Goal: Task Accomplishment & Management: Manage account settings

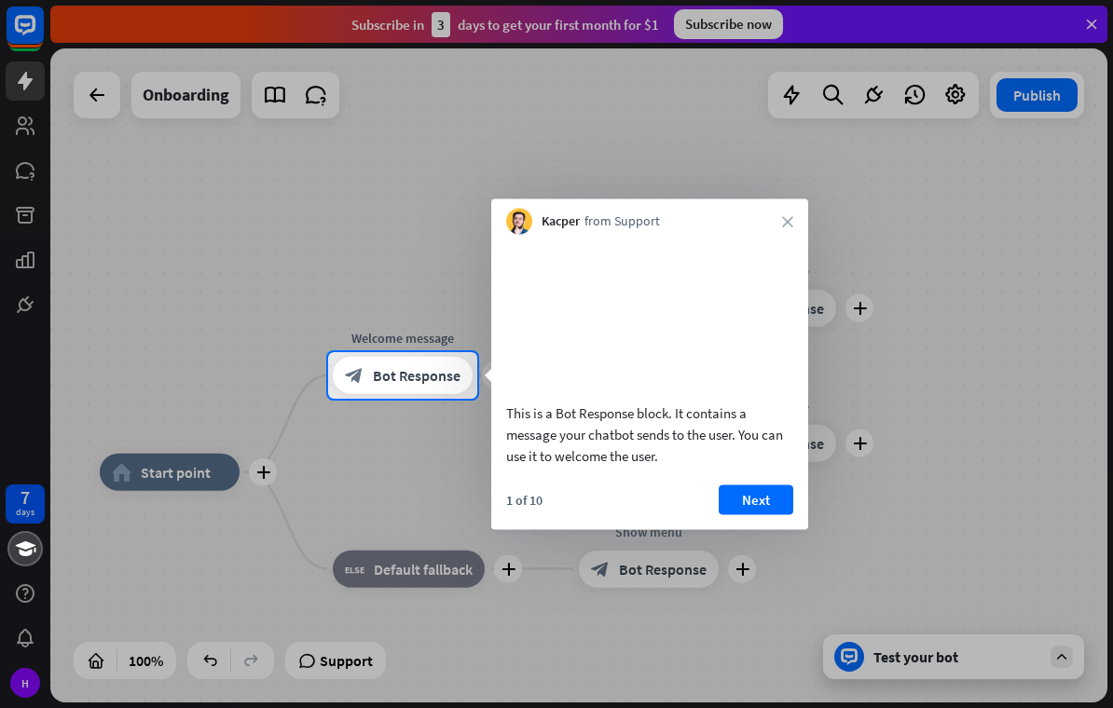
click at [767, 514] on button "Next" at bounding box center [756, 500] width 75 height 30
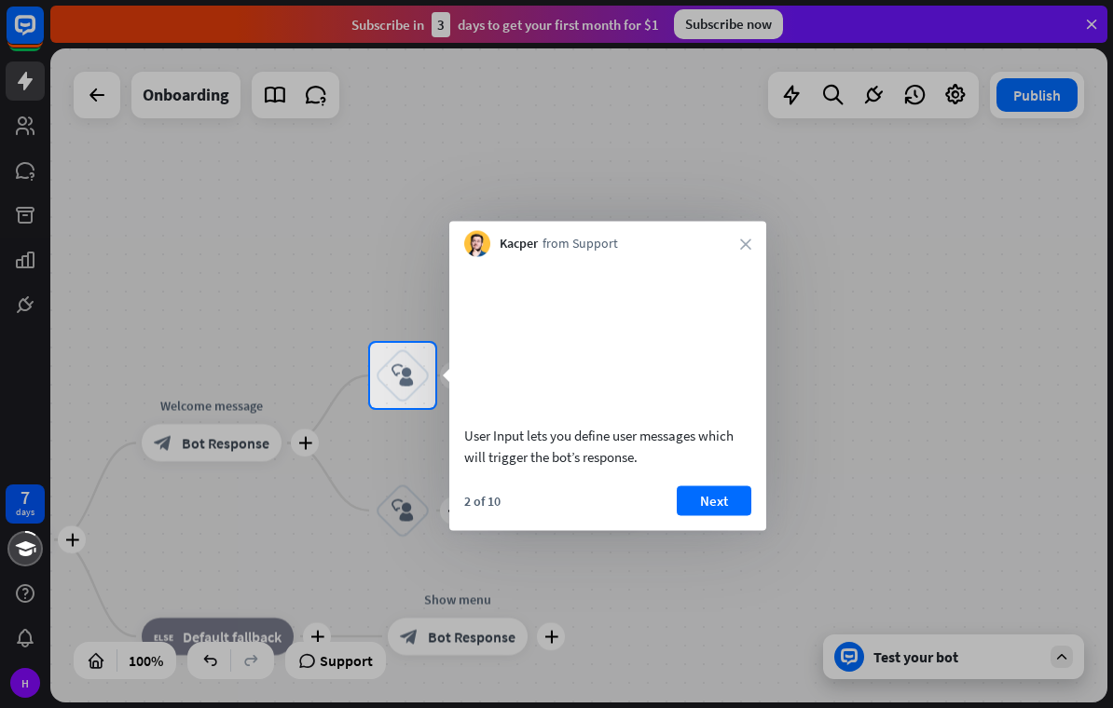
click at [729, 506] on button "Next" at bounding box center [714, 501] width 75 height 30
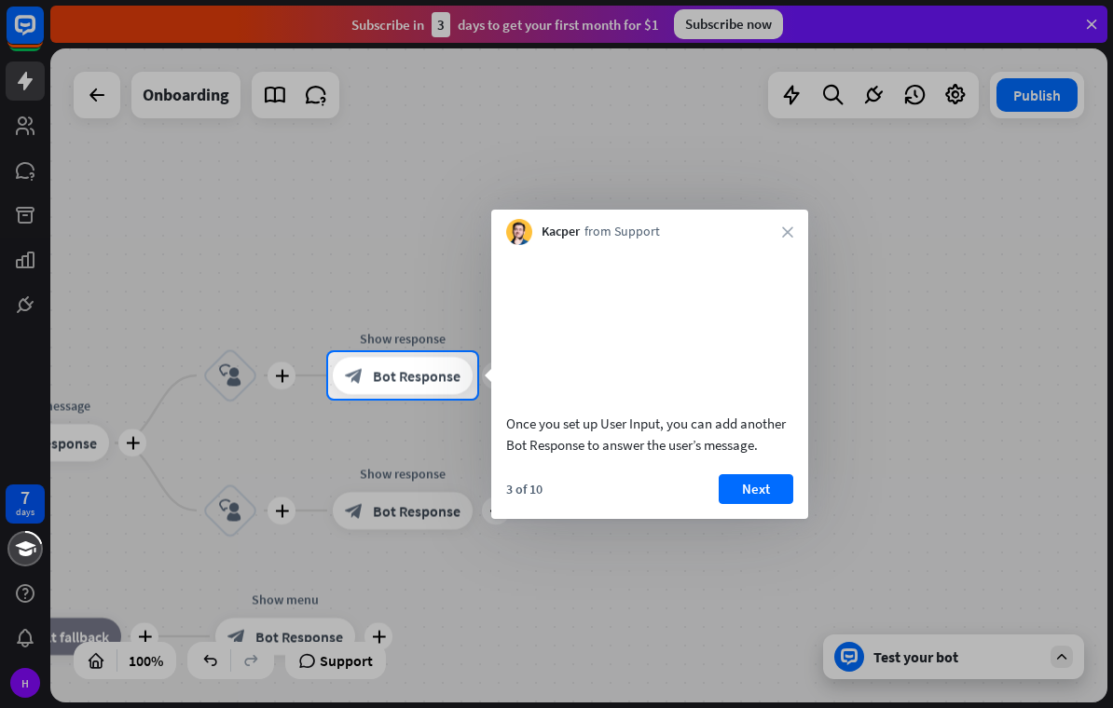
click at [767, 504] on button "Next" at bounding box center [756, 489] width 75 height 30
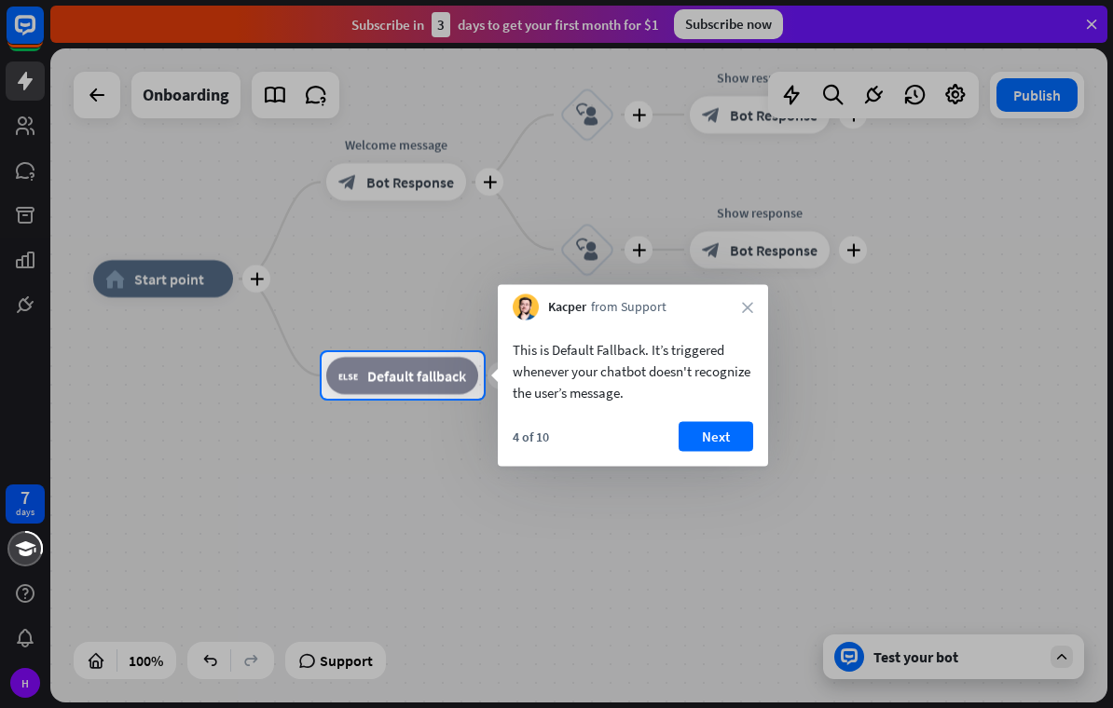
click at [729, 435] on button "Next" at bounding box center [716, 437] width 75 height 30
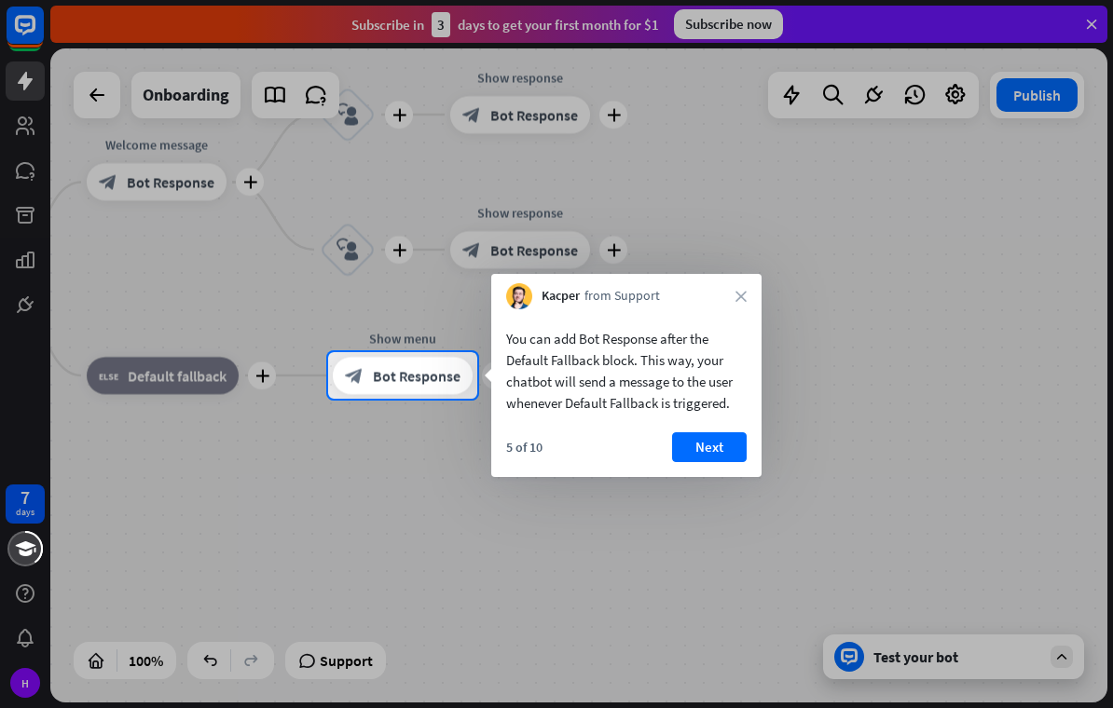
click at [721, 456] on button "Next" at bounding box center [709, 447] width 75 height 30
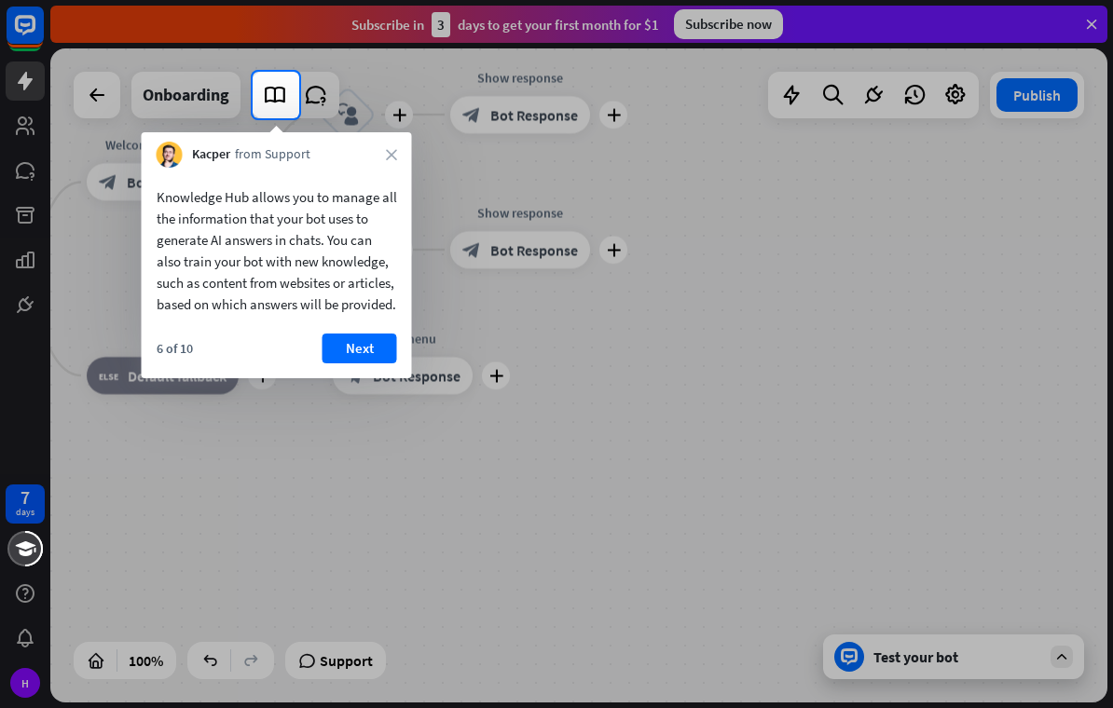
click at [366, 363] on button "Next" at bounding box center [359, 349] width 75 height 30
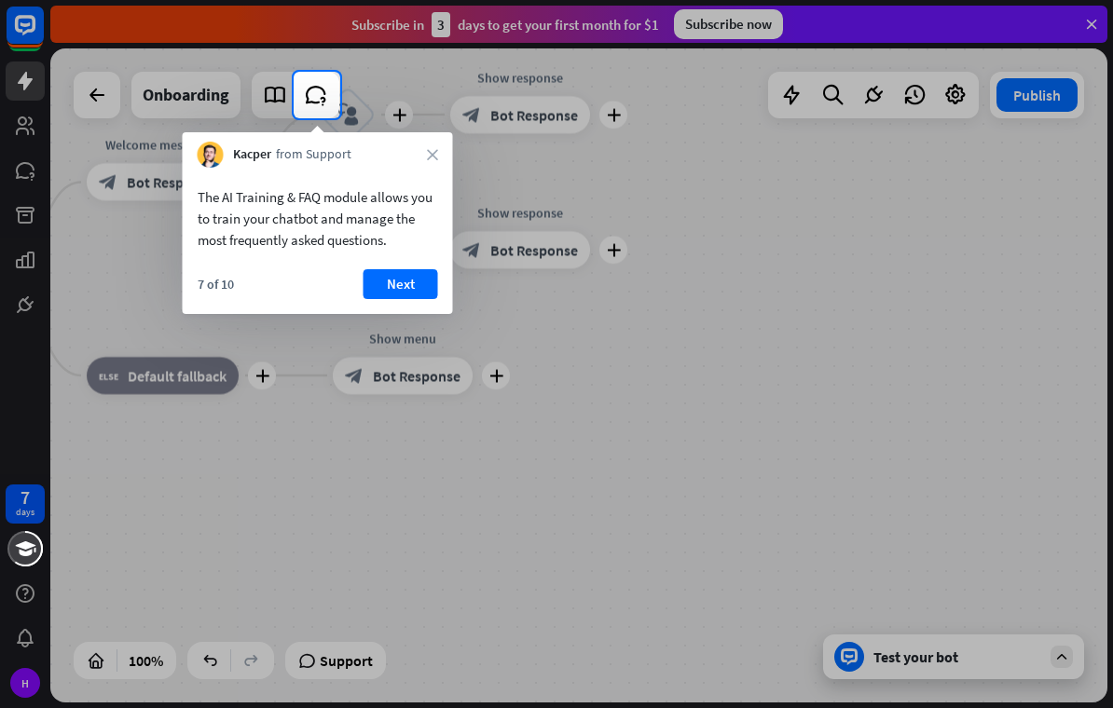
click at [405, 288] on button "Next" at bounding box center [400, 284] width 75 height 30
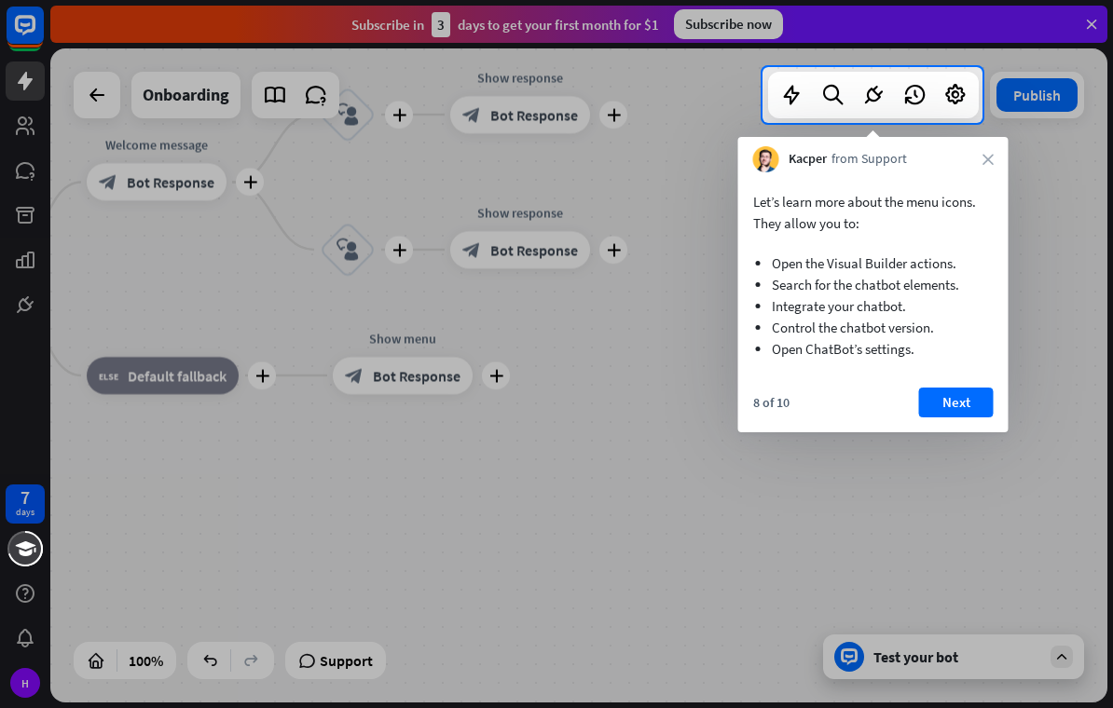
click at [964, 415] on button "Next" at bounding box center [956, 403] width 75 height 30
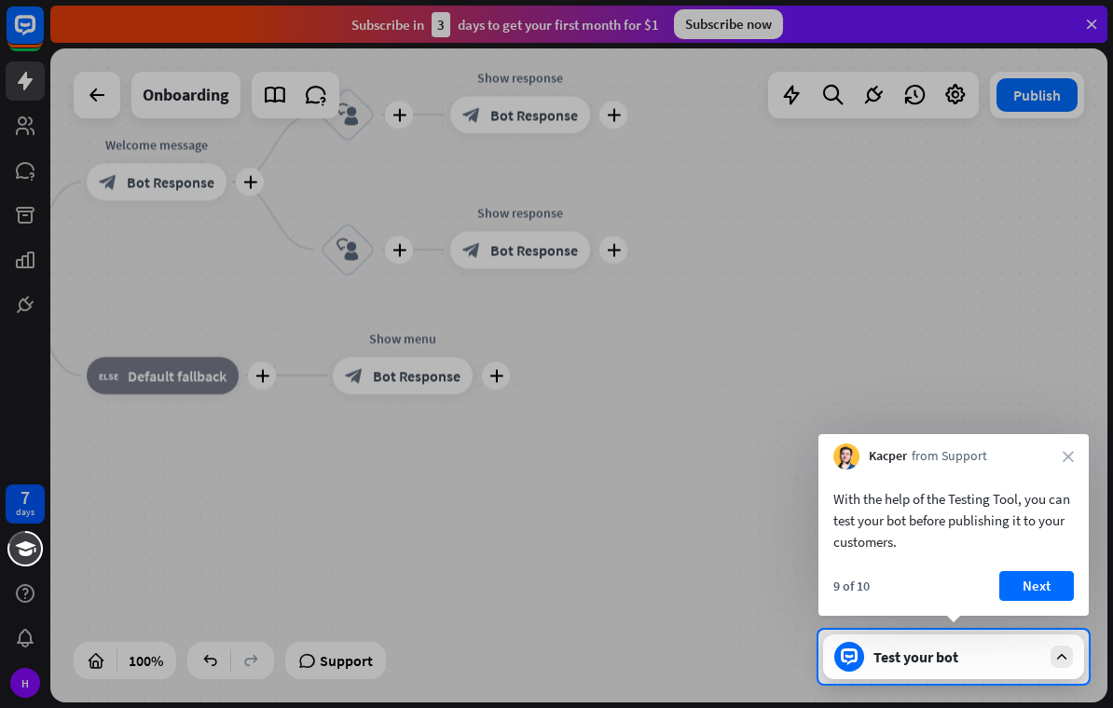
click at [1047, 583] on button "Next" at bounding box center [1036, 586] width 75 height 30
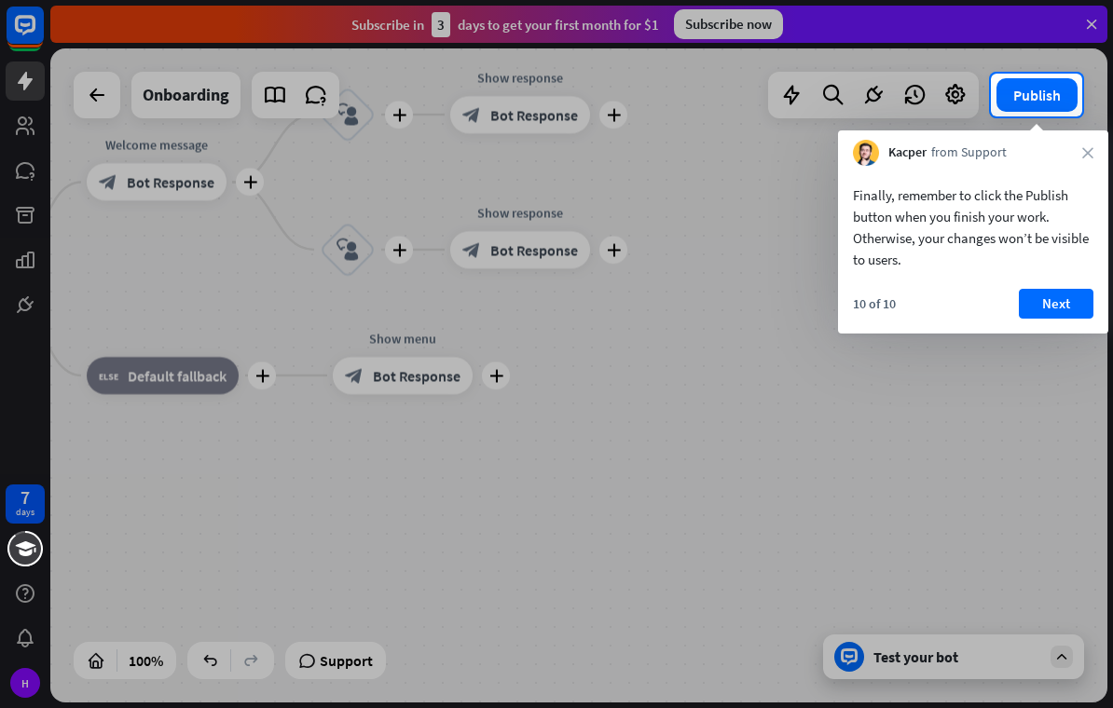
click at [1076, 303] on button "Next" at bounding box center [1056, 304] width 75 height 30
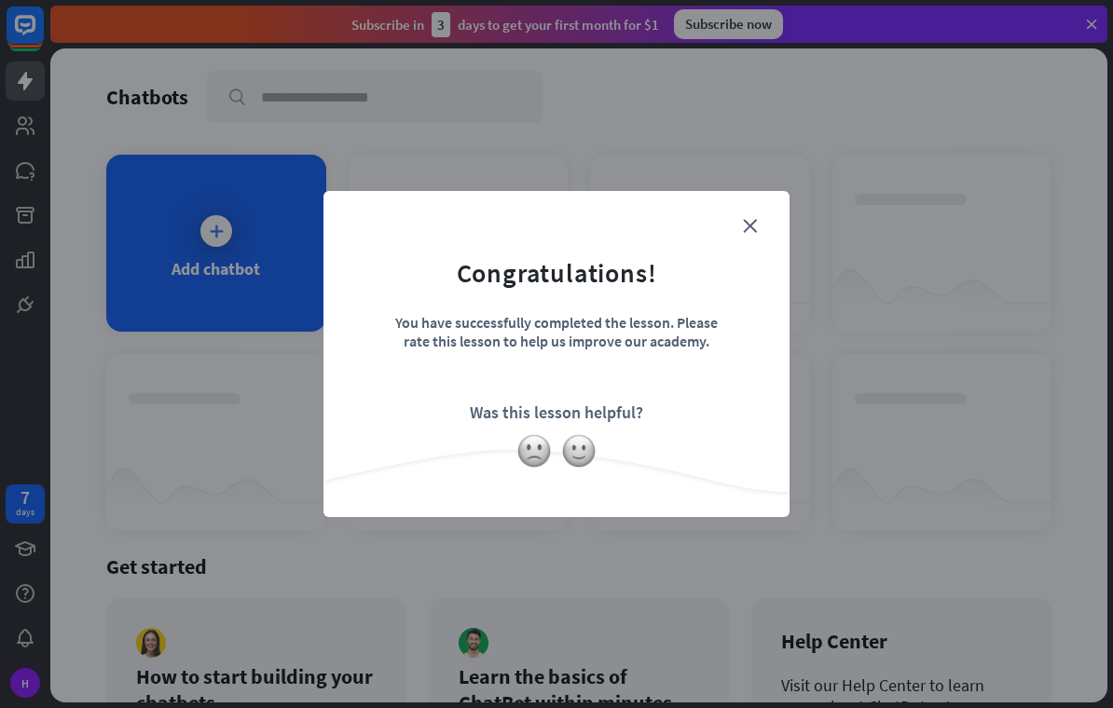
click at [582, 451] on img at bounding box center [578, 450] width 35 height 35
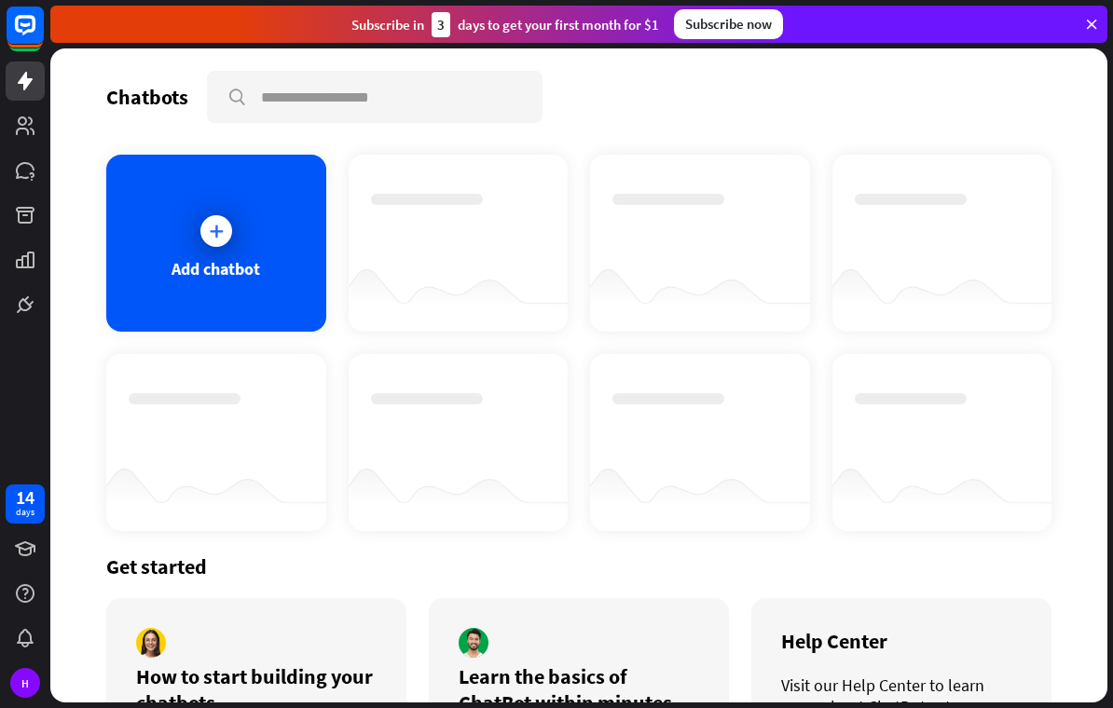
click at [272, 280] on div "Add chatbot" at bounding box center [216, 243] width 220 height 177
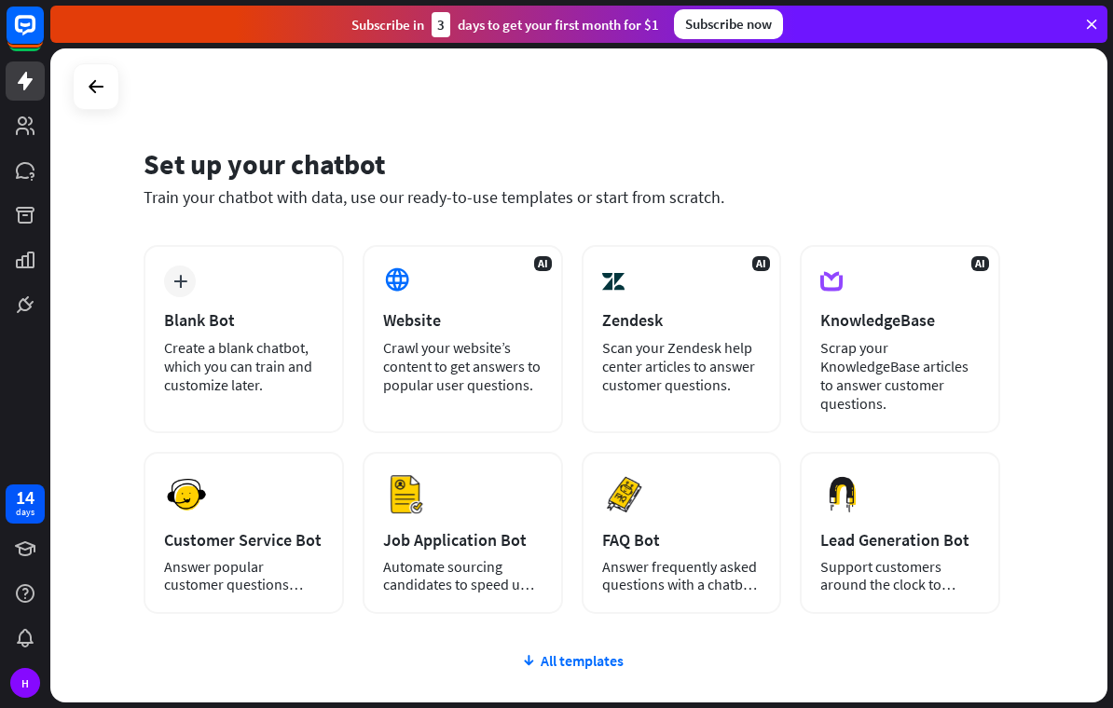
click at [281, 384] on div "Create a blank chatbot, which you can train and customize later." at bounding box center [243, 366] width 159 height 56
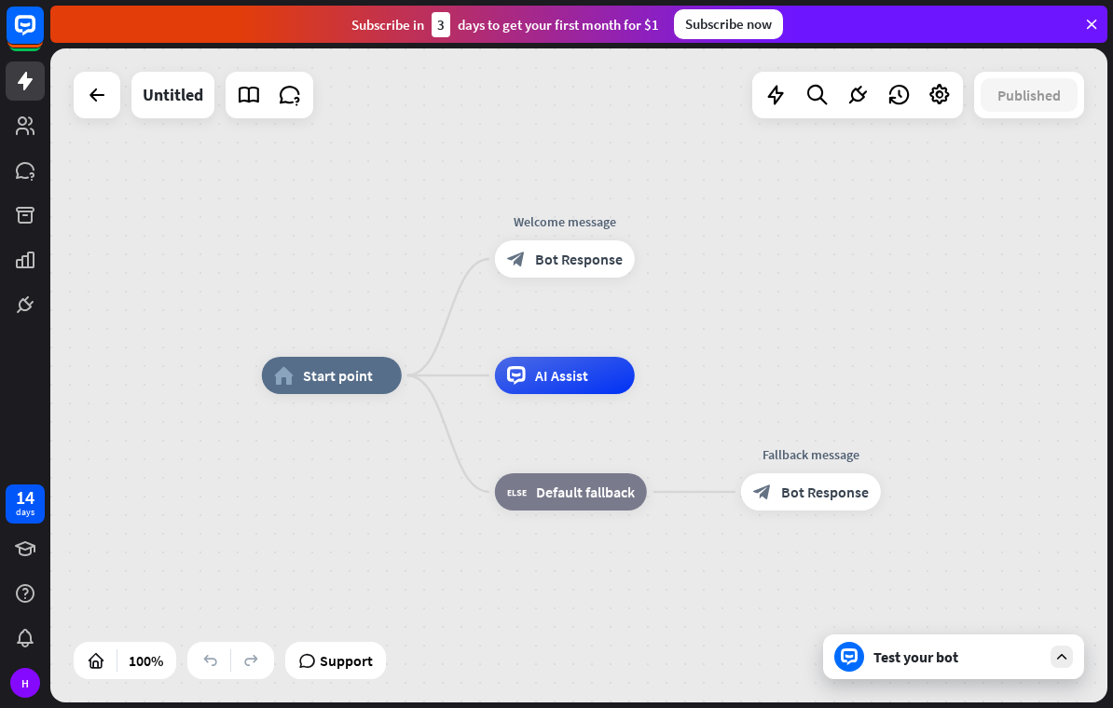
click at [1012, 662] on div "Test your bot" at bounding box center [957, 657] width 168 height 19
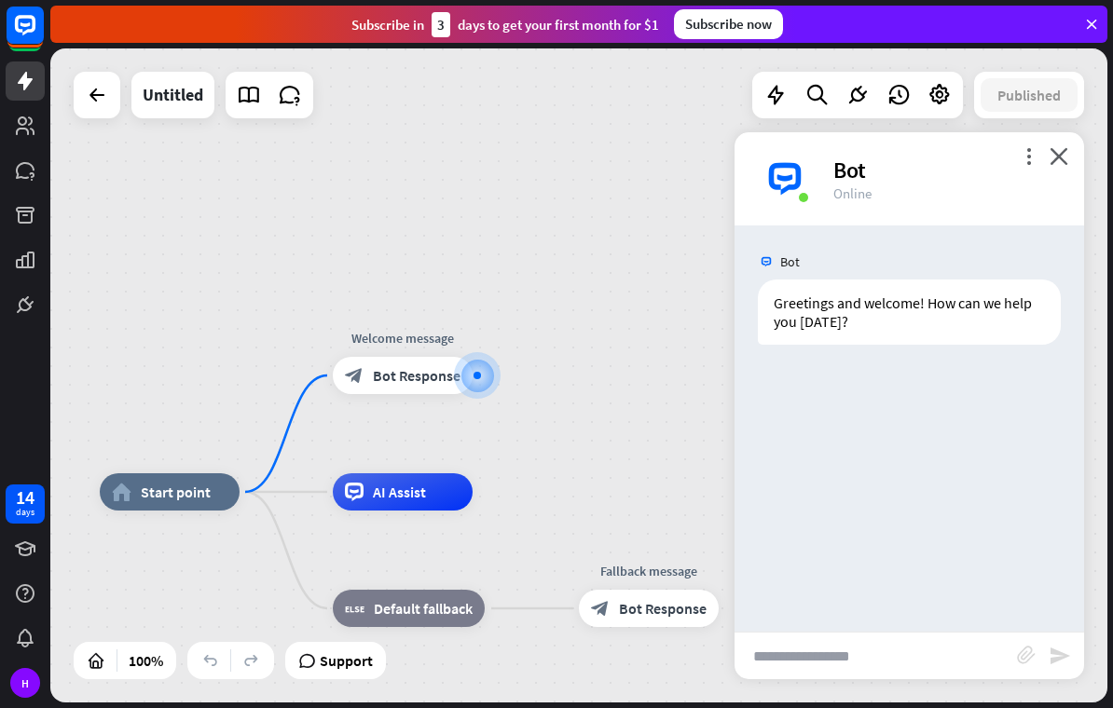
click at [1065, 152] on icon "close" at bounding box center [1058, 156] width 19 height 18
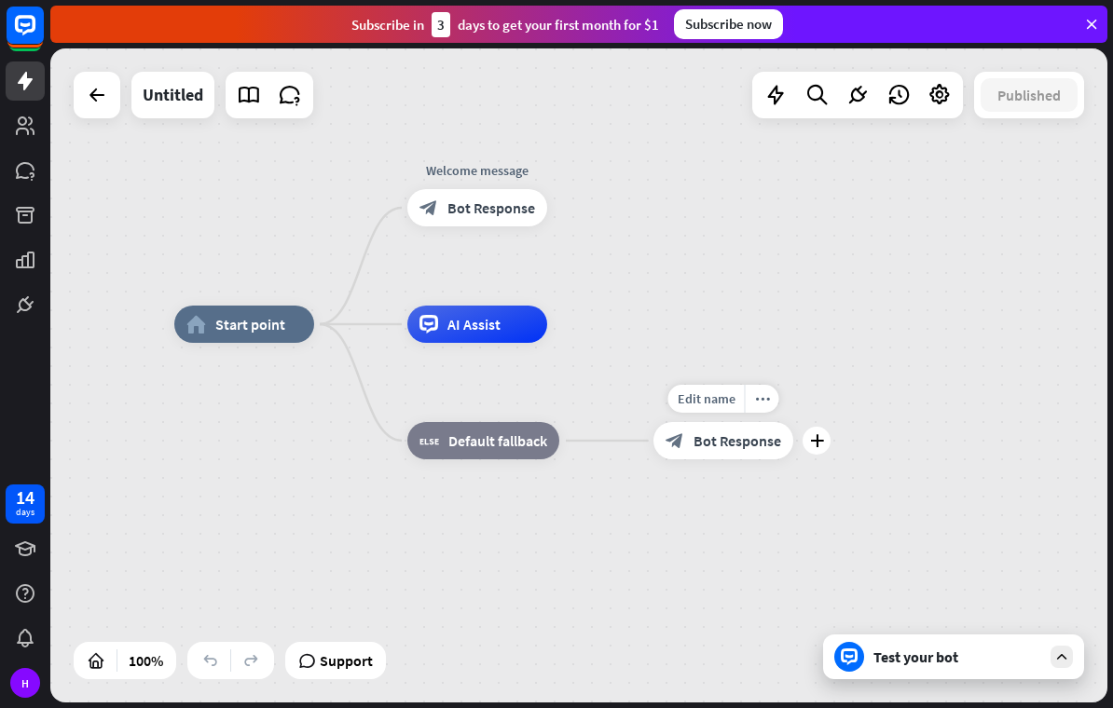
click at [1020, 666] on div "Test your bot" at bounding box center [953, 657] width 261 height 45
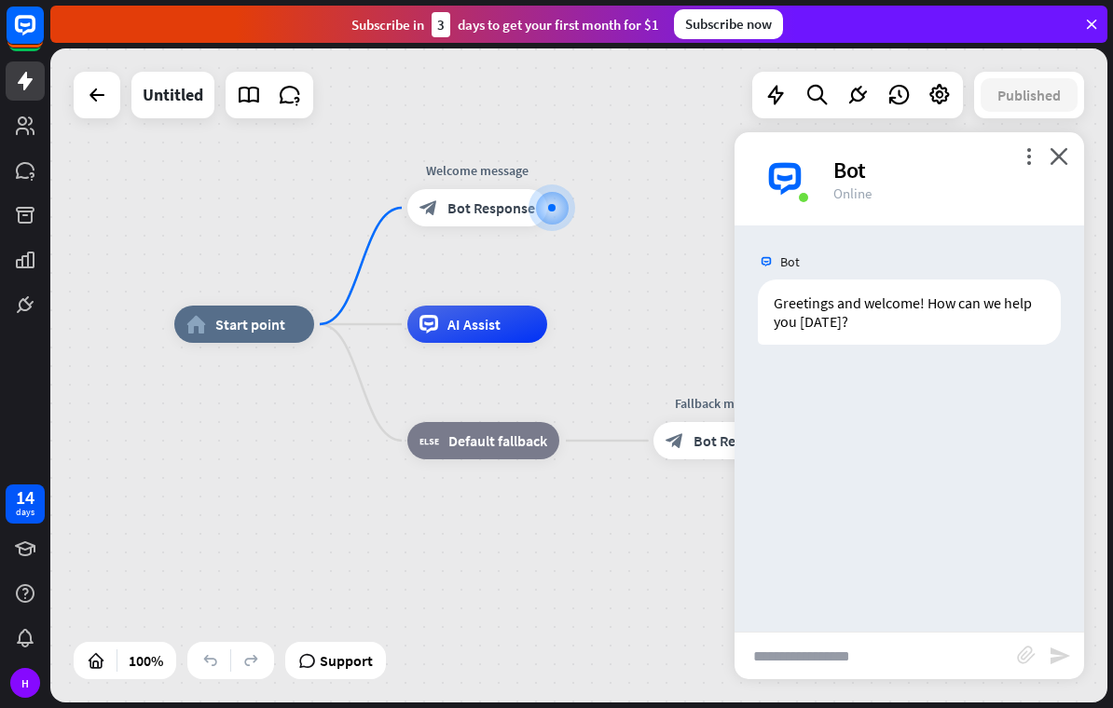
click at [939, 648] on input "text" at bounding box center [875, 656] width 282 height 47
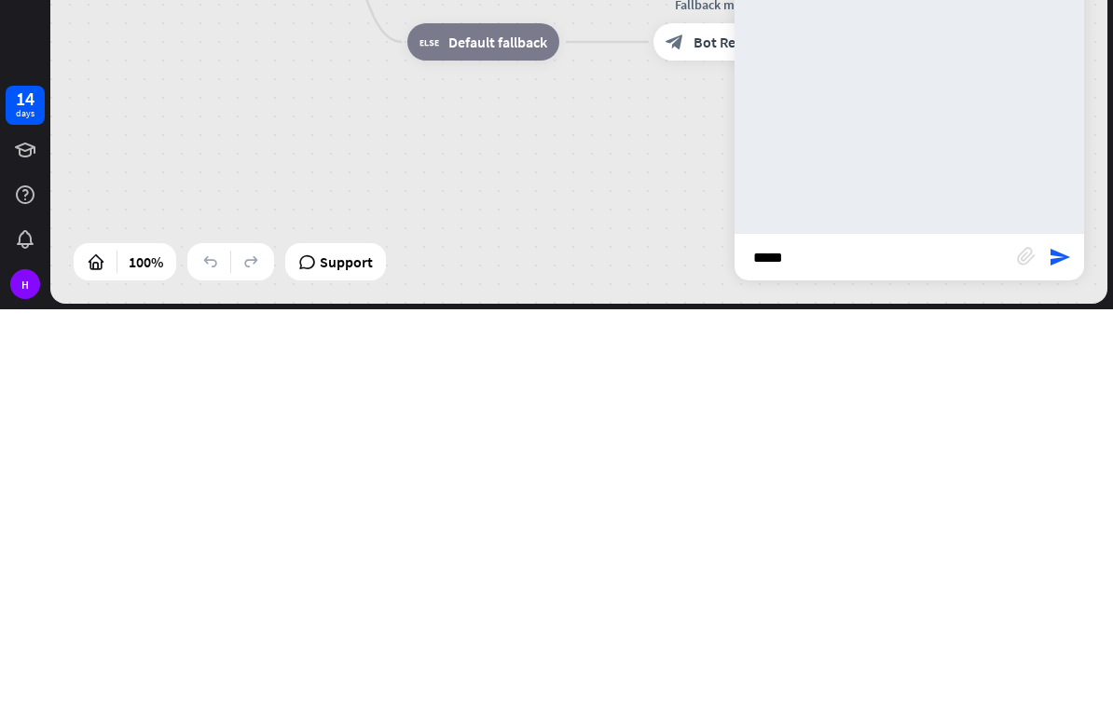
type input "*****"
click at [1065, 645] on icon "send" at bounding box center [1060, 656] width 22 height 22
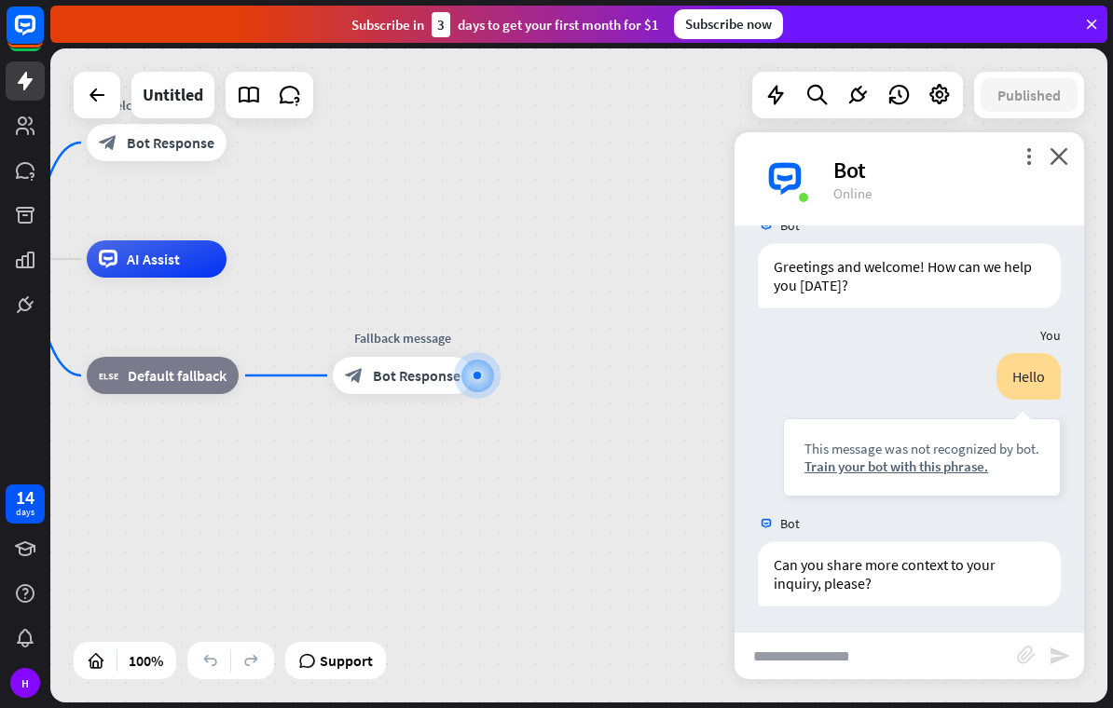
scroll to position [39, 0]
click at [806, 652] on input "text" at bounding box center [875, 656] width 282 height 47
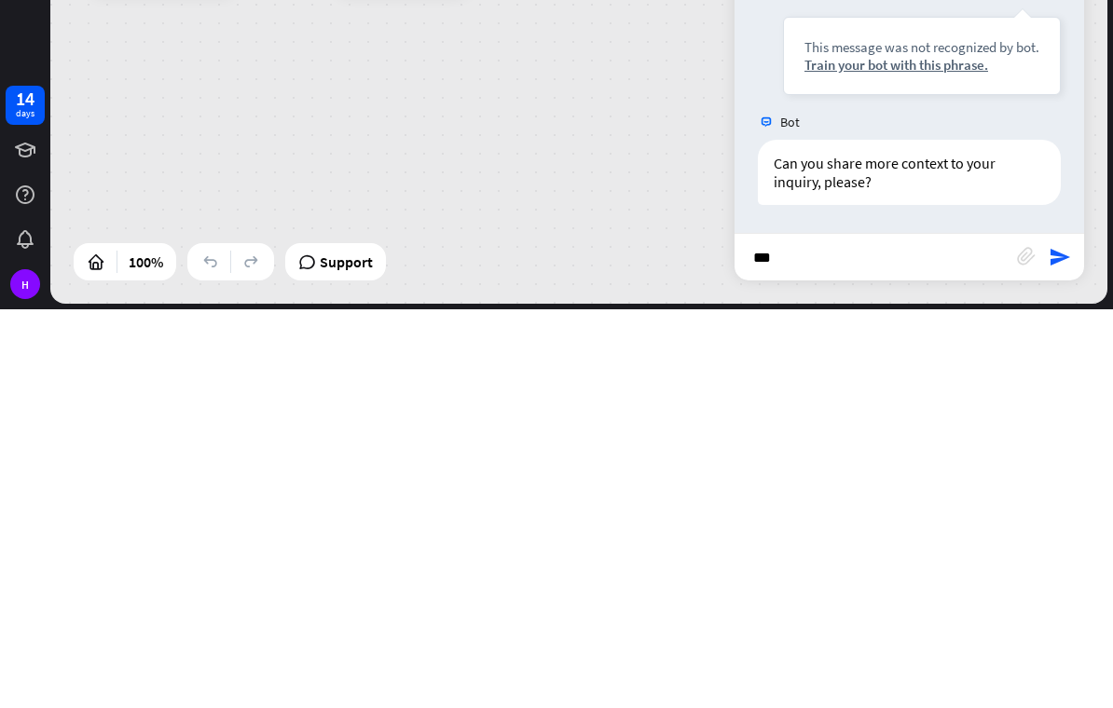
type input "***"
click at [1063, 645] on icon "send" at bounding box center [1060, 656] width 22 height 22
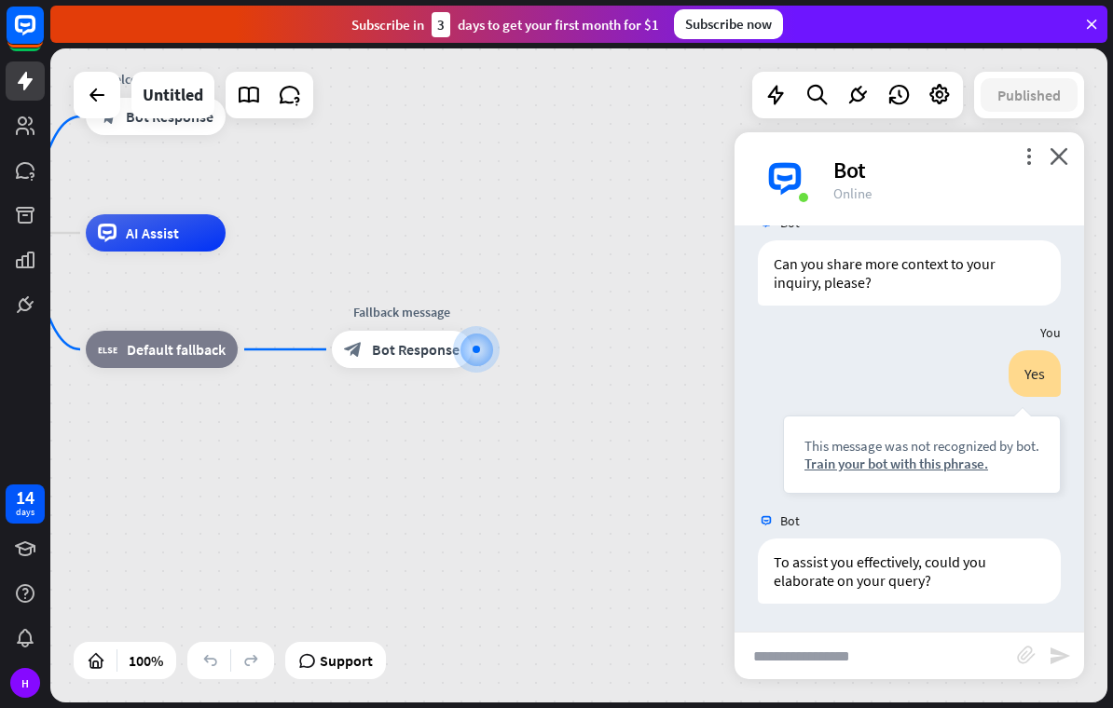
scroll to position [337, 0]
click at [894, 655] on input "text" at bounding box center [875, 656] width 282 height 47
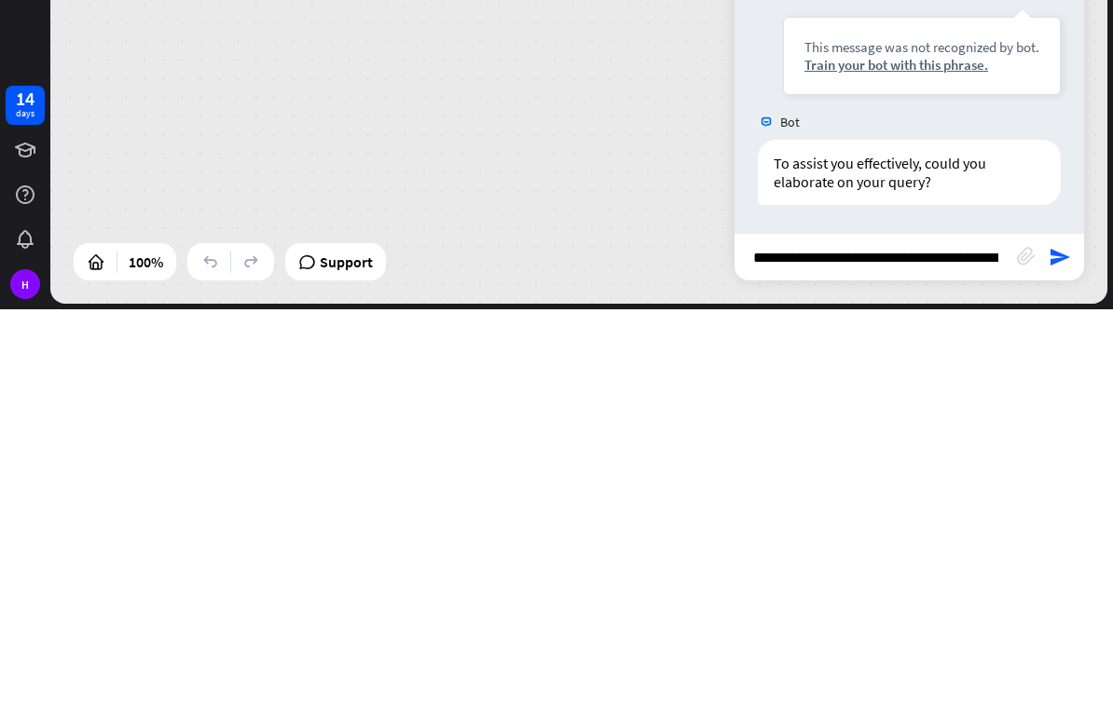
type input "**********"
click at [1050, 645] on icon "send" at bounding box center [1060, 656] width 22 height 22
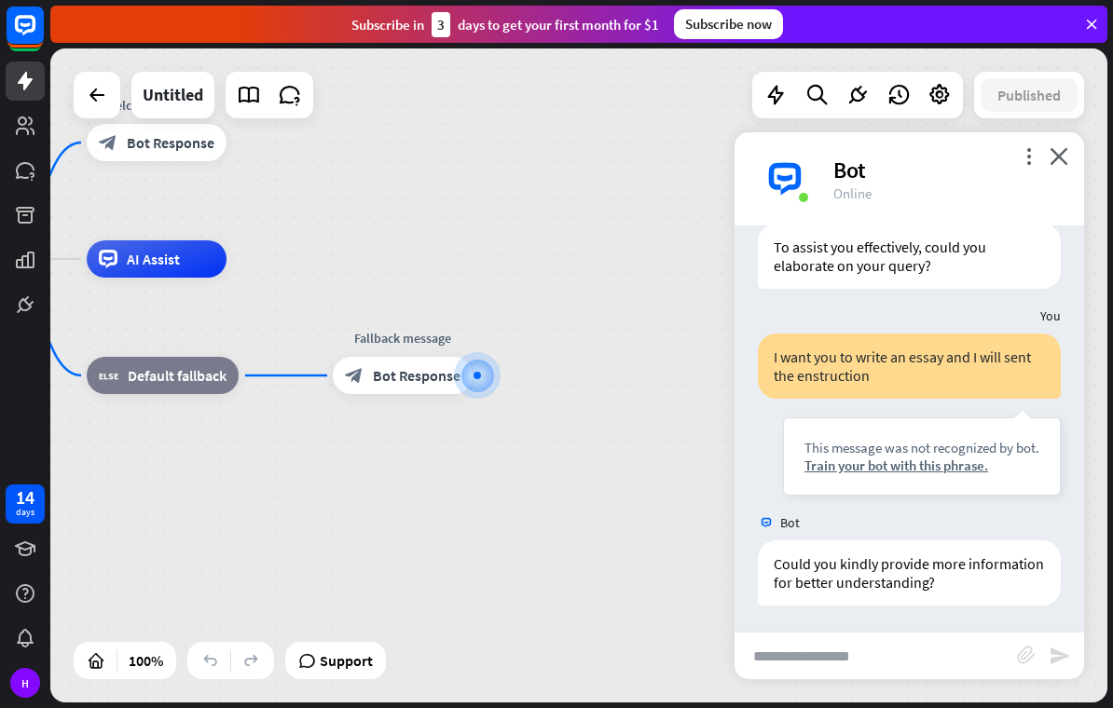
scroll to position [654, 0]
click at [1030, 658] on icon "block_attachment" at bounding box center [1026, 655] width 19 height 19
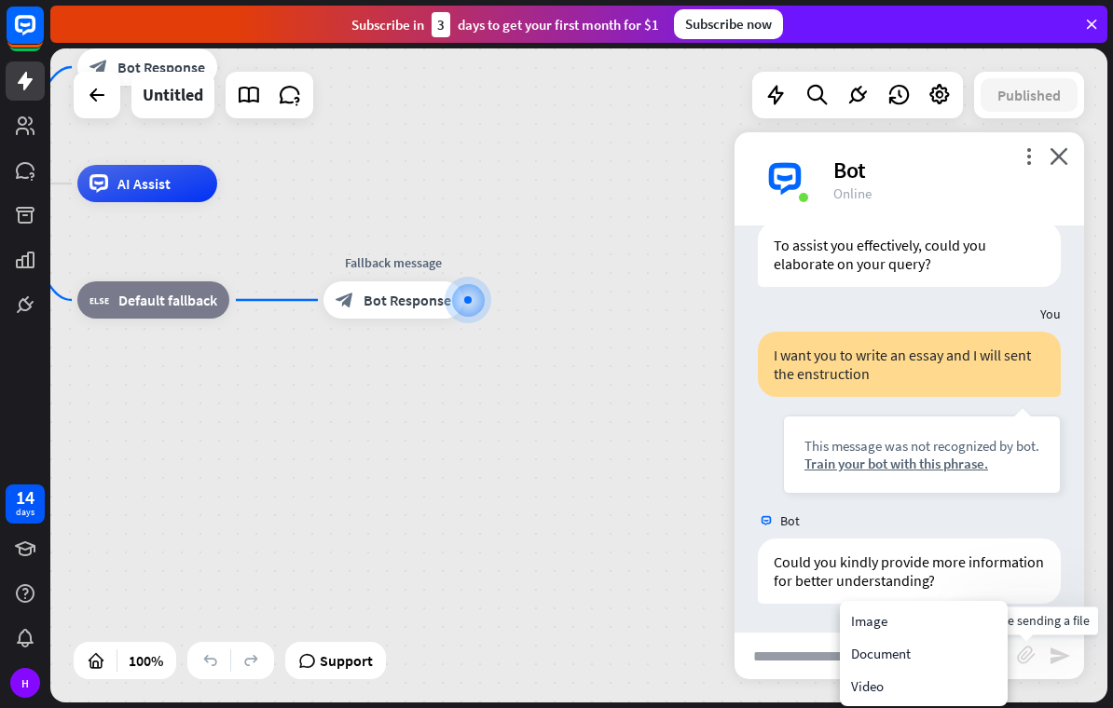
scroll to position [490, 0]
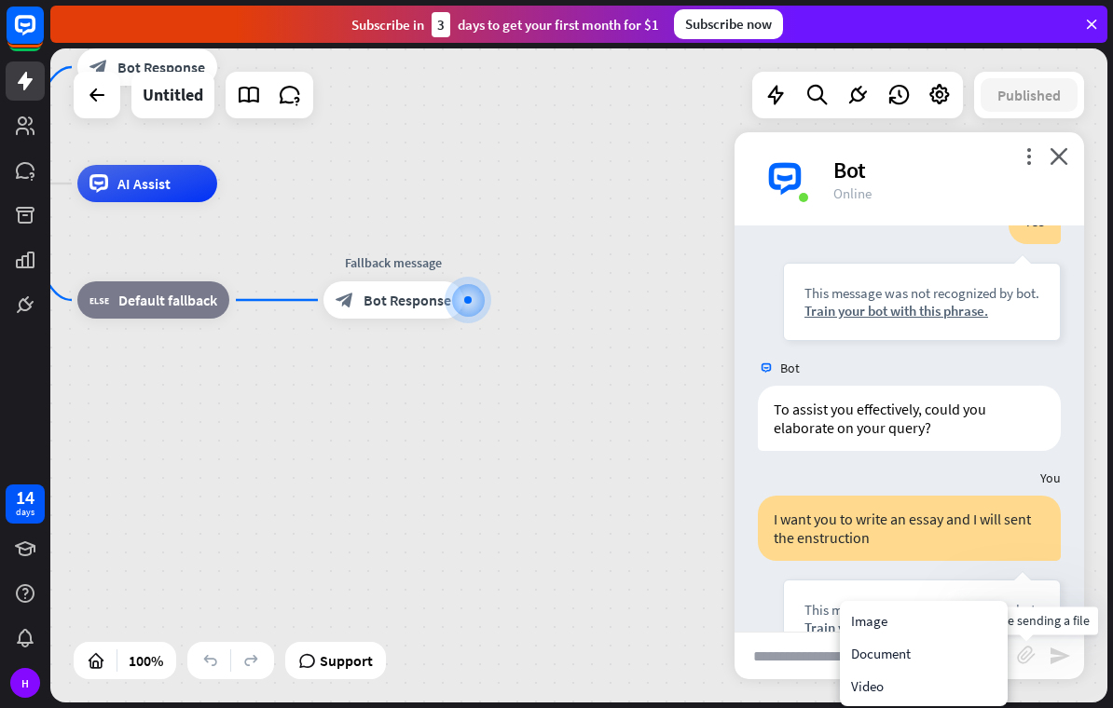
click at [926, 648] on div "Document" at bounding box center [923, 654] width 160 height 33
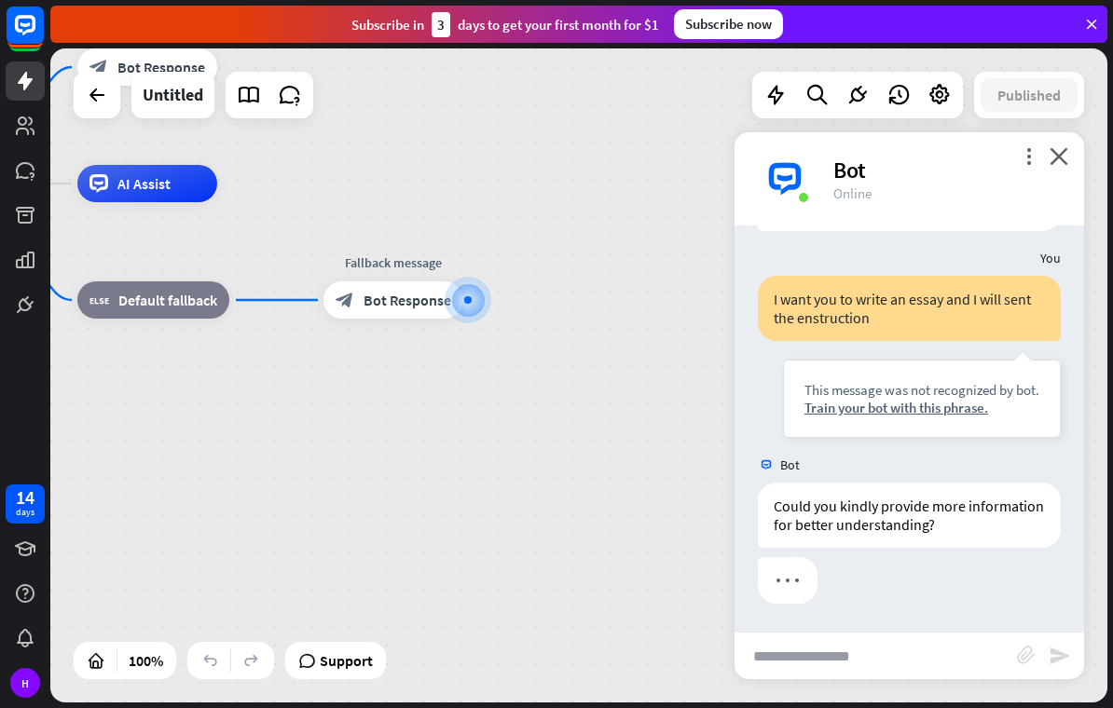
scroll to position [654, 0]
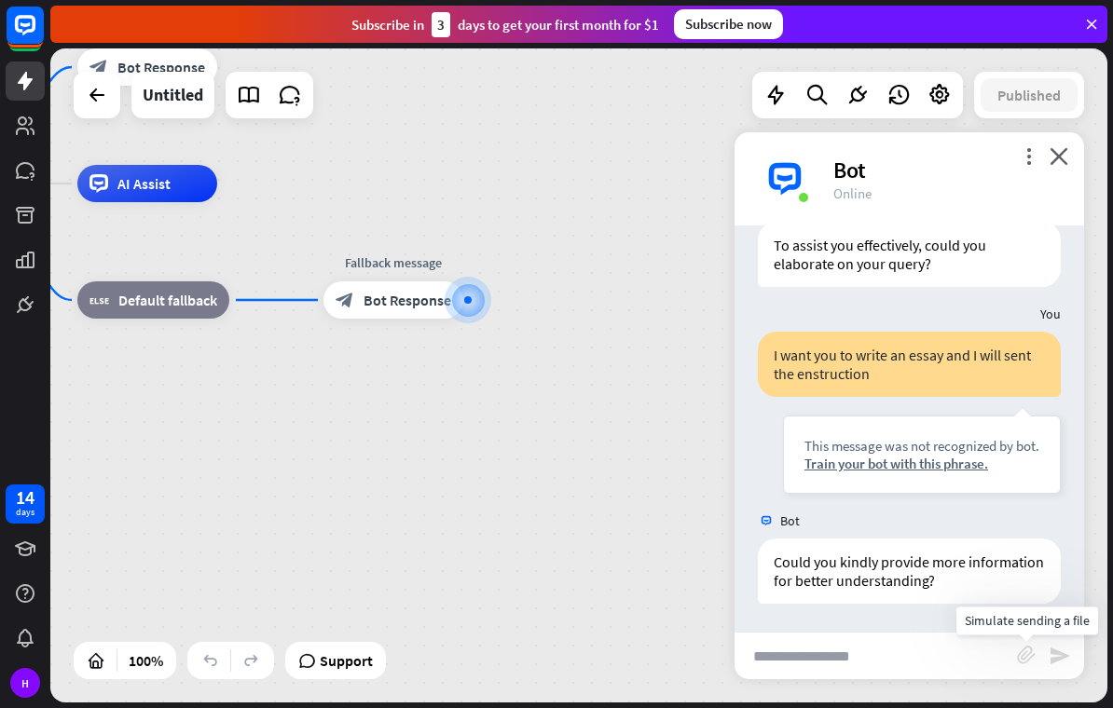
click at [1027, 653] on icon "block_attachment" at bounding box center [1026, 655] width 19 height 19
click at [947, 650] on div "Document" at bounding box center [923, 654] width 160 height 33
click at [862, 649] on input "text" at bounding box center [875, 656] width 282 height 47
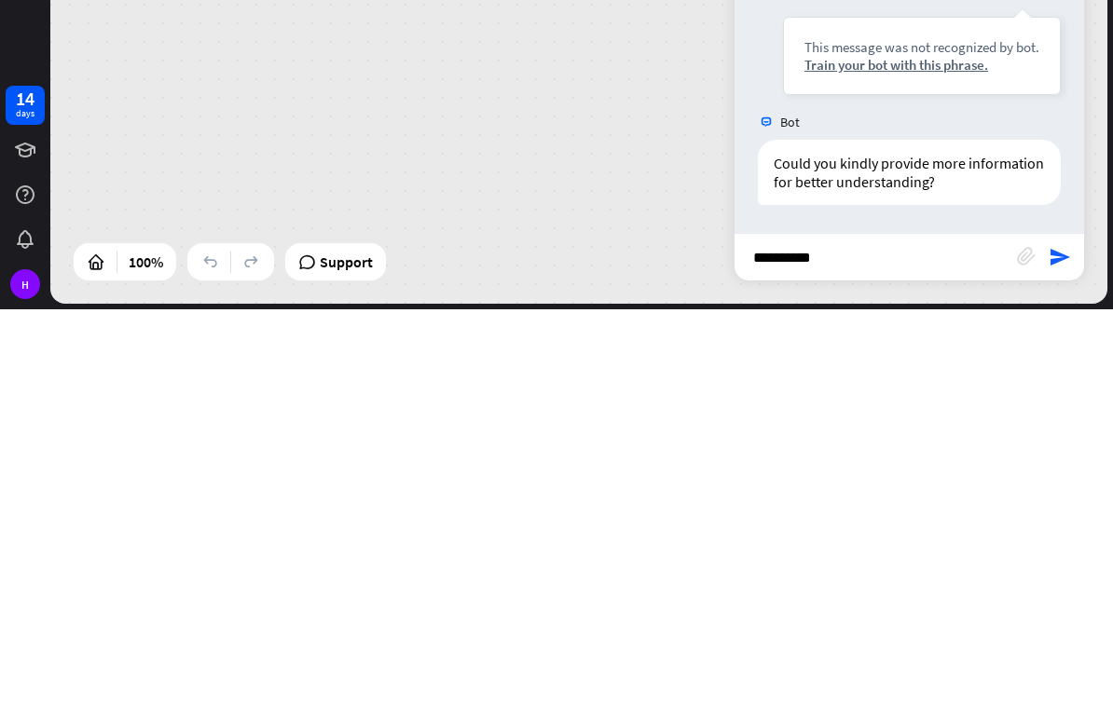
type input "**********"
click at [1065, 645] on icon "send" at bounding box center [1060, 656] width 22 height 22
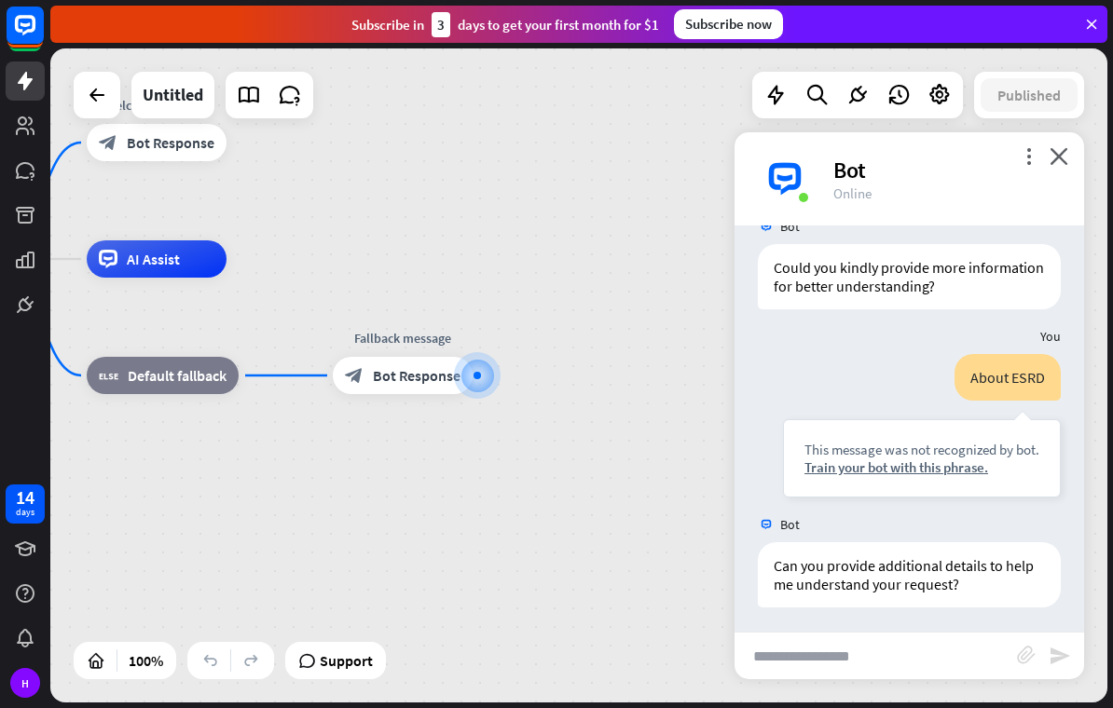
scroll to position [953, 0]
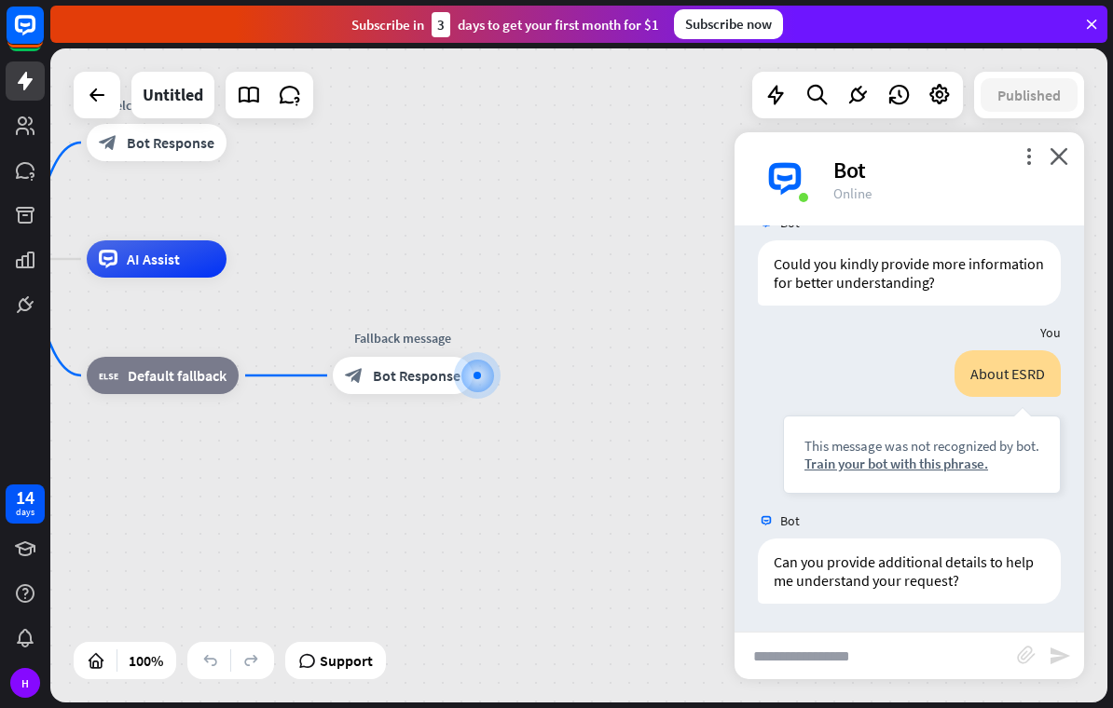
click at [872, 638] on input "text" at bounding box center [875, 656] width 282 height 47
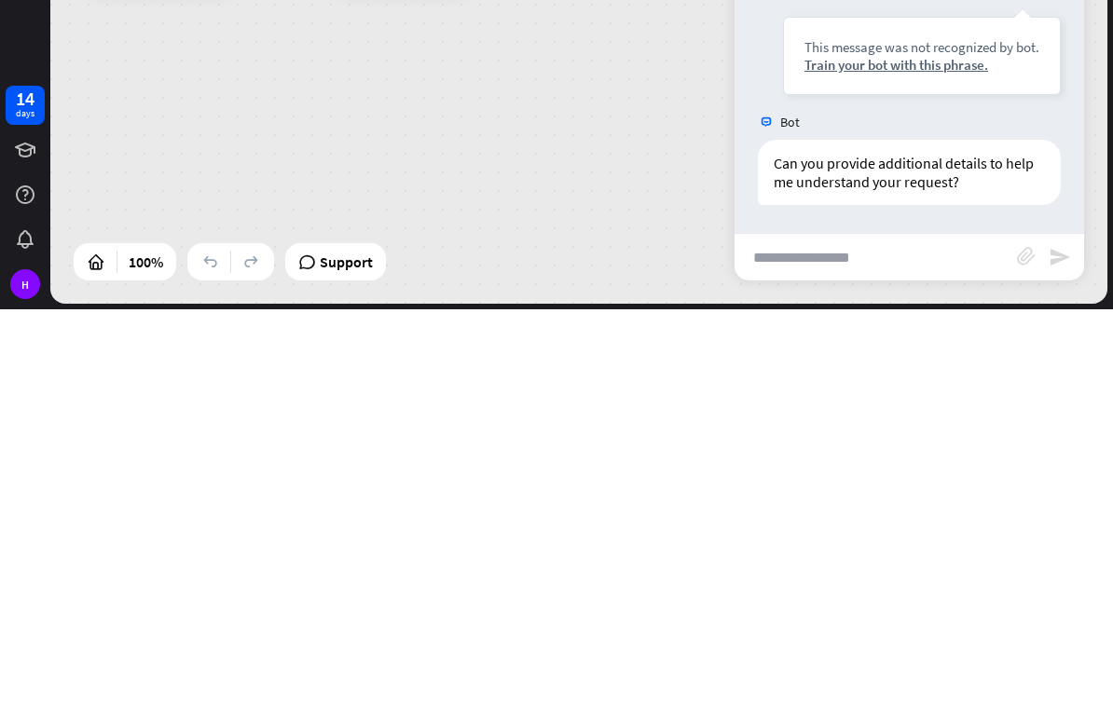
click at [844, 633] on input "text" at bounding box center [875, 656] width 282 height 47
paste input "**********"
type input "**********"
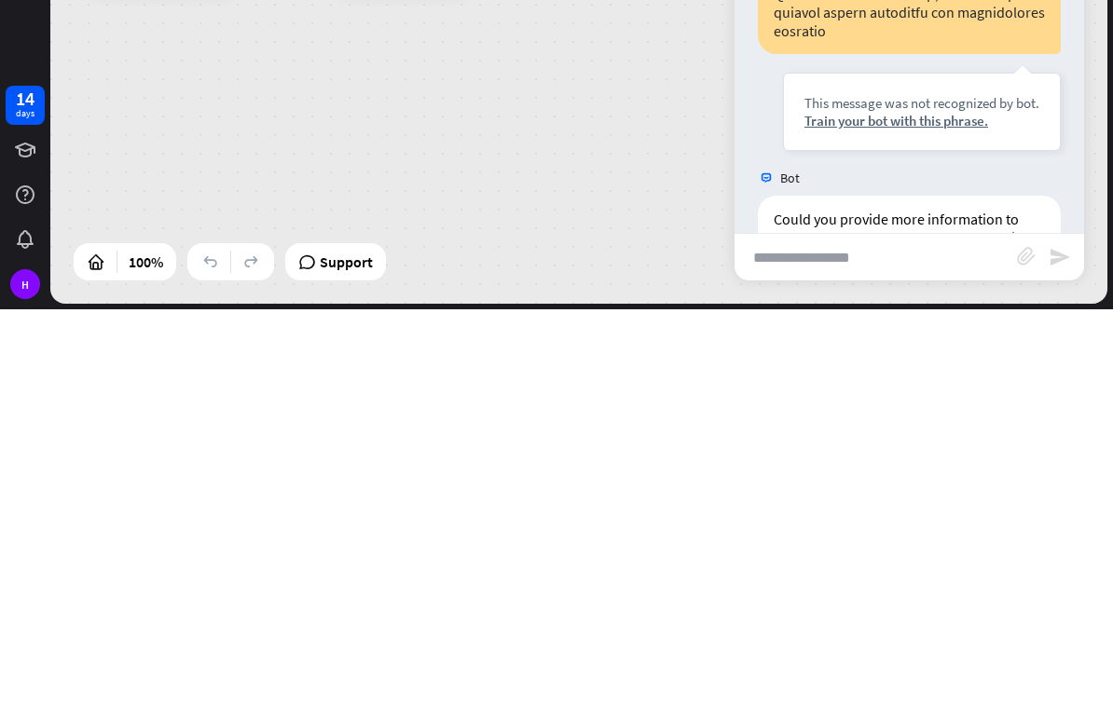
scroll to position [1885, 0]
click at [607, 259] on div "home_2 Start point Welcome message block_bot_response Bot Response AI Assist bl…" at bounding box center [382, 586] width 1057 height 654
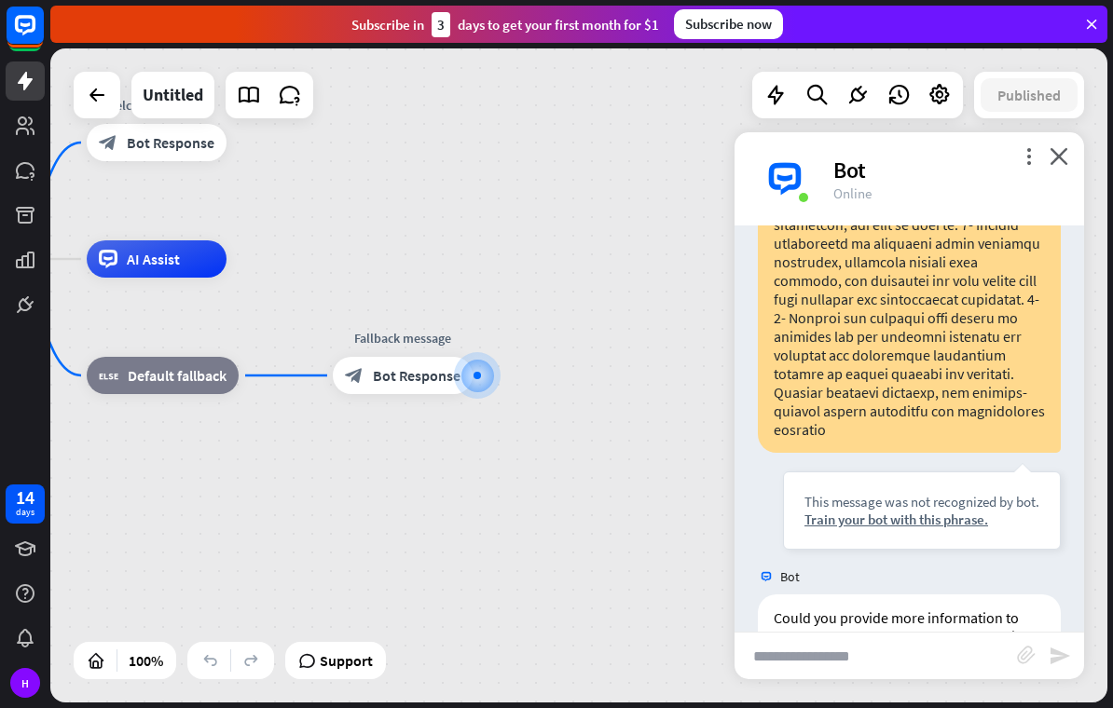
click at [1058, 153] on icon "close" at bounding box center [1058, 156] width 19 height 18
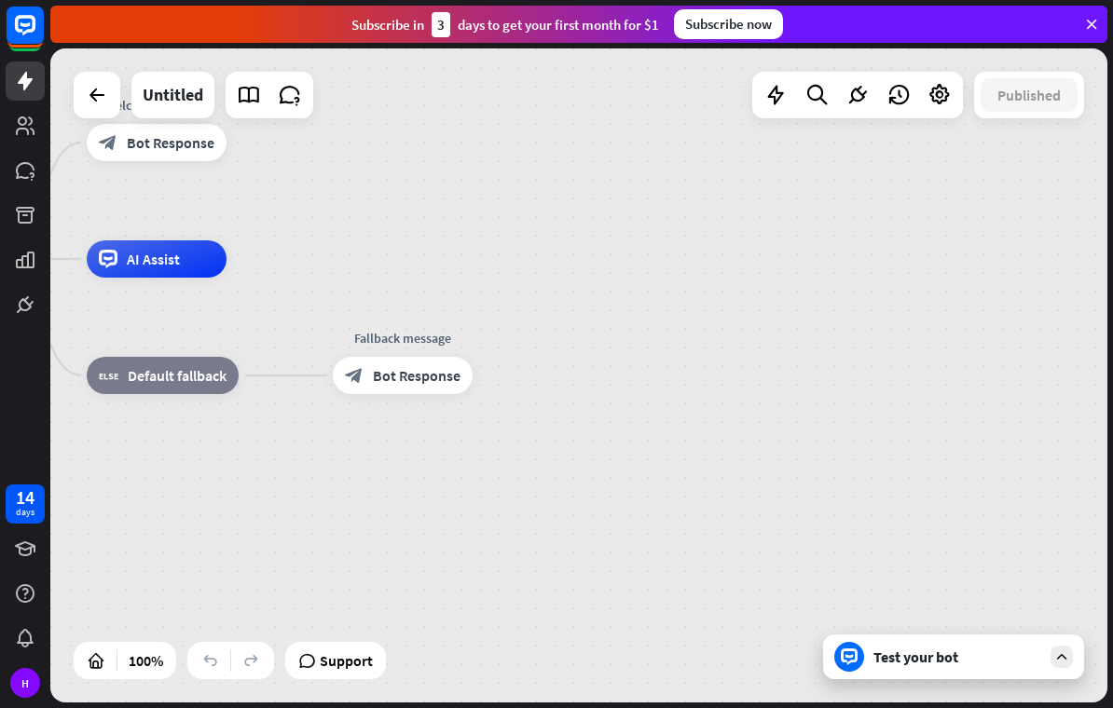
click at [1090, 16] on icon at bounding box center [1091, 24] width 17 height 17
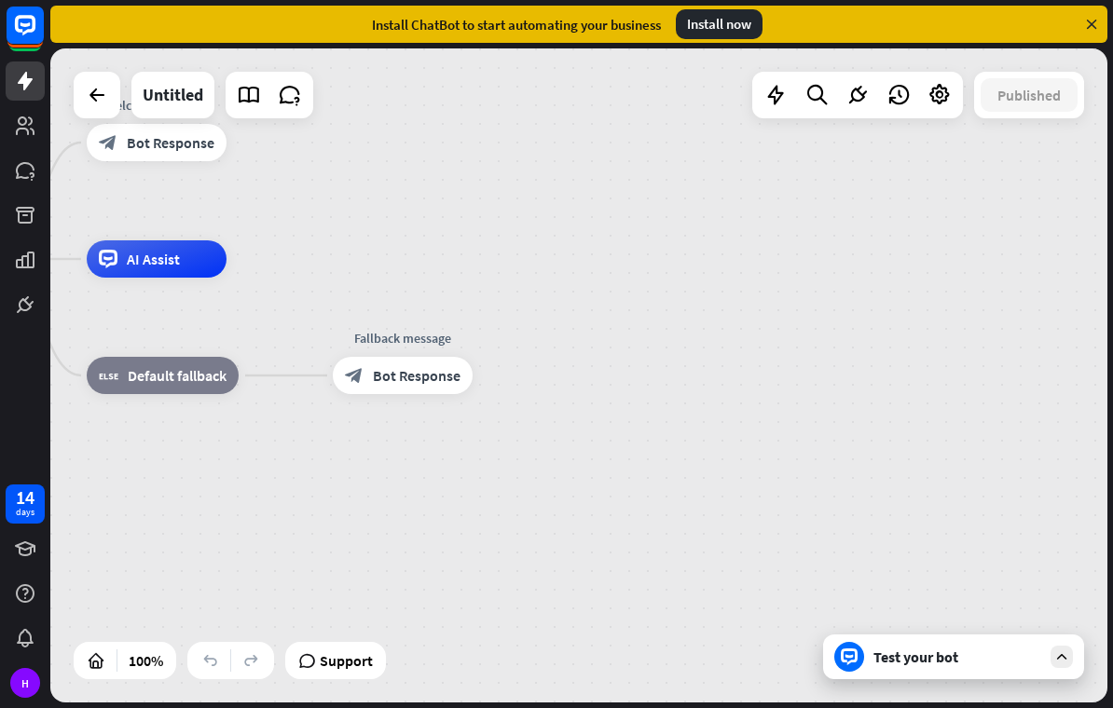
click at [1087, 24] on icon at bounding box center [1091, 24] width 17 height 17
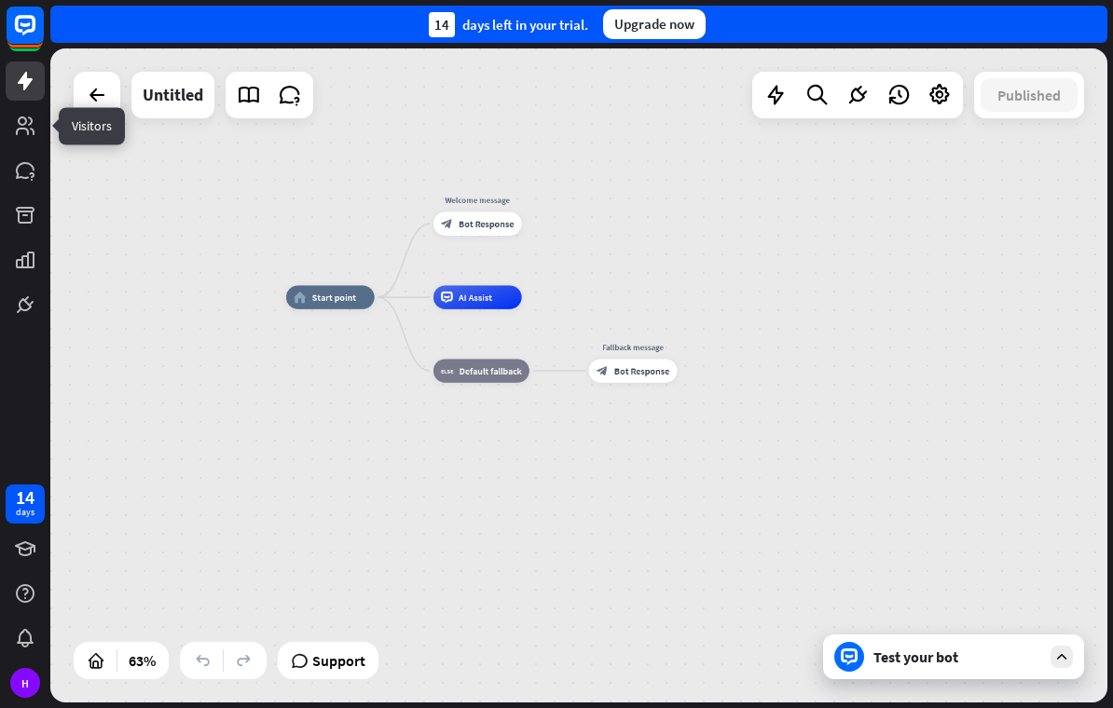
click at [40, 123] on link at bounding box center [25, 125] width 39 height 39
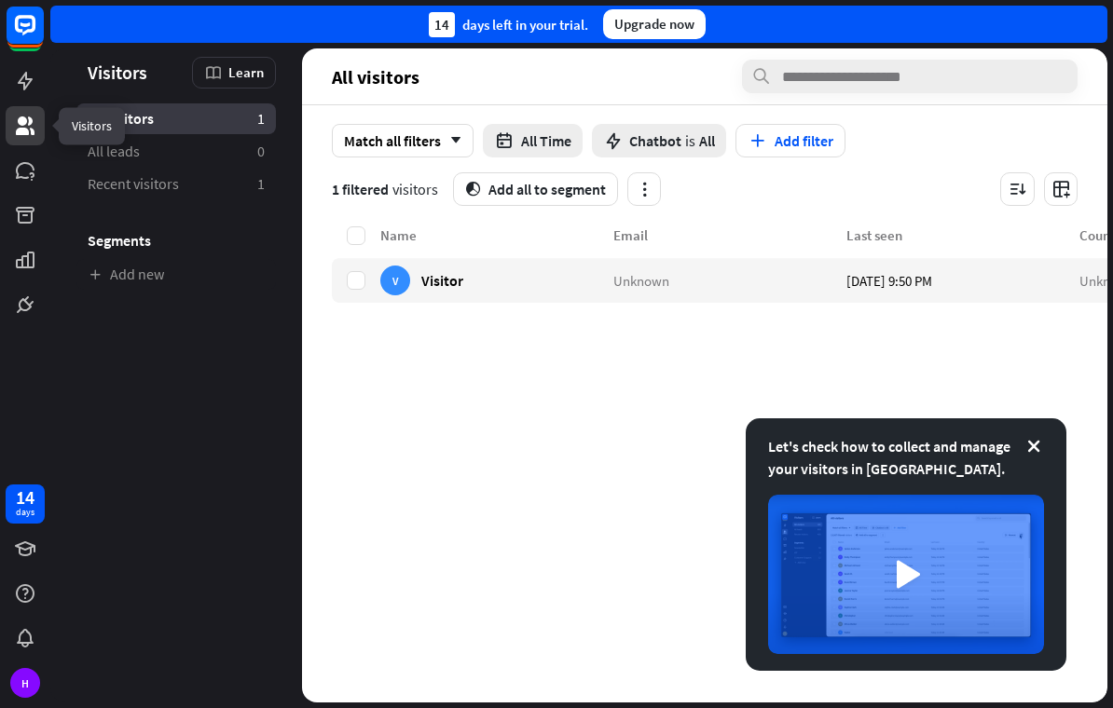
click at [1024, 439] on icon at bounding box center [1033, 446] width 19 height 19
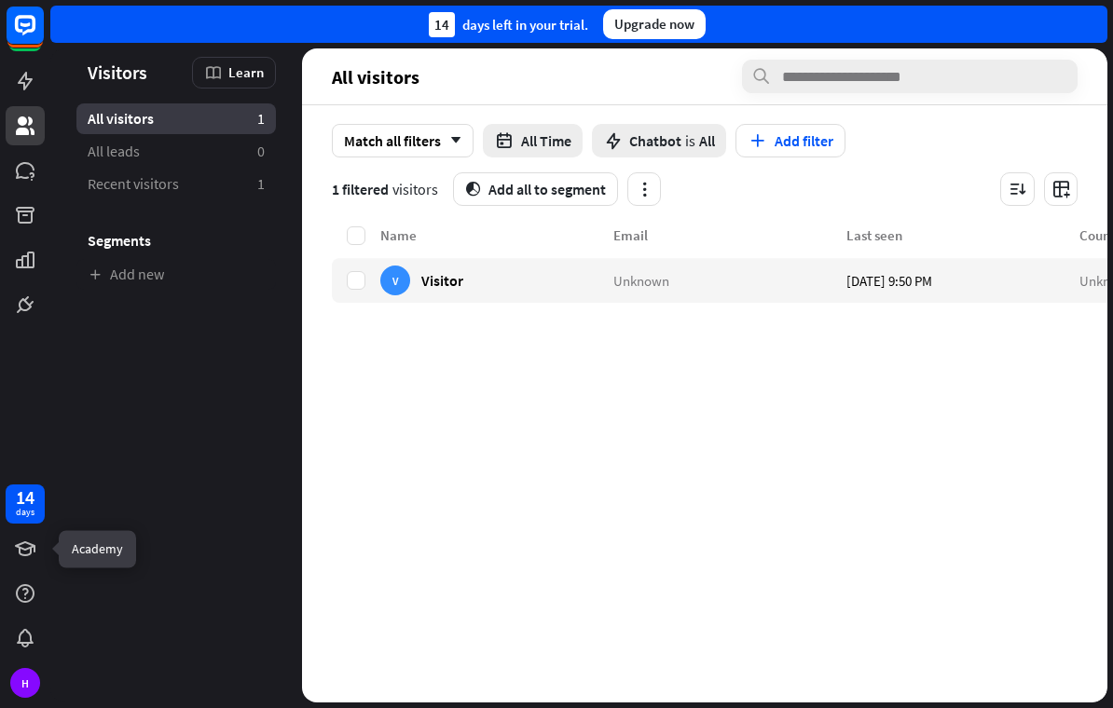
click at [41, 541] on link at bounding box center [25, 548] width 39 height 39
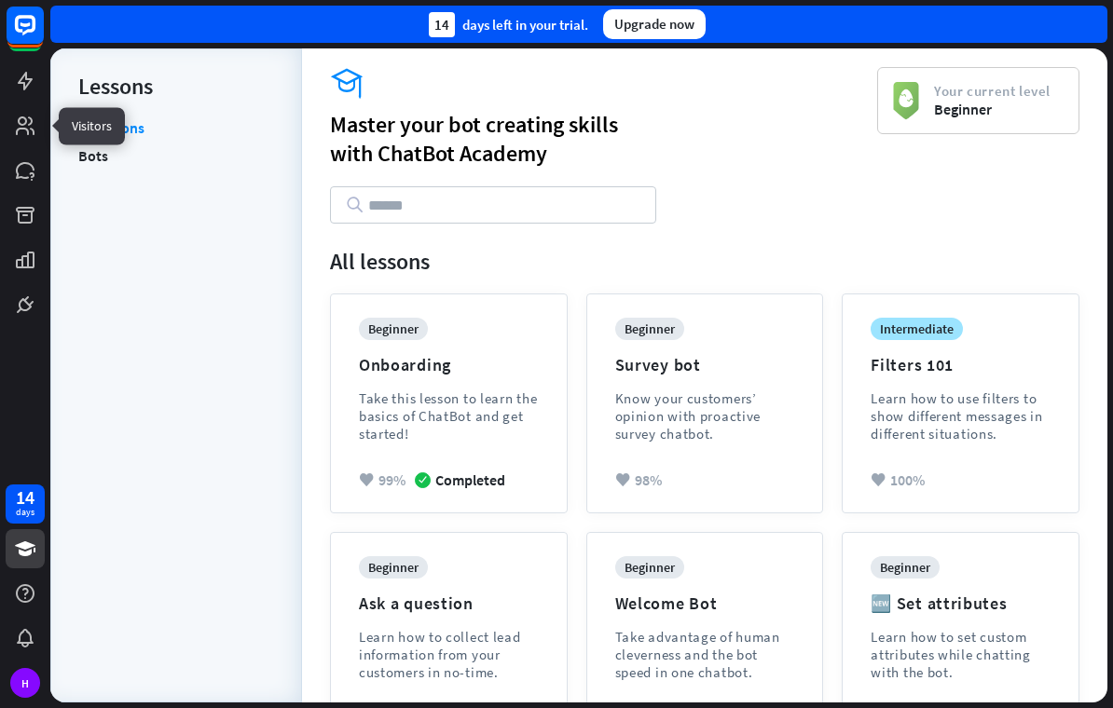
click at [0, 0] on icon at bounding box center [0, 0] width 0 height 0
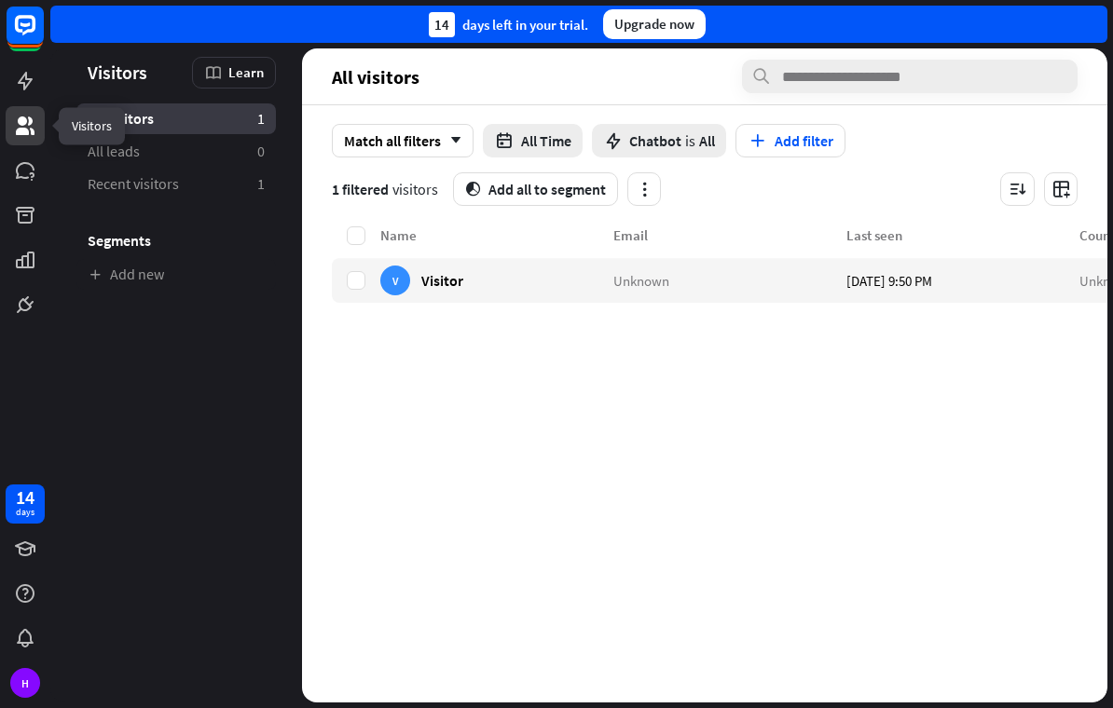
click at [647, 184] on icon "button" at bounding box center [645, 190] width 20 height 20
click at [633, 281] on div "Delete all visitors" at bounding box center [581, 277] width 125 height 36
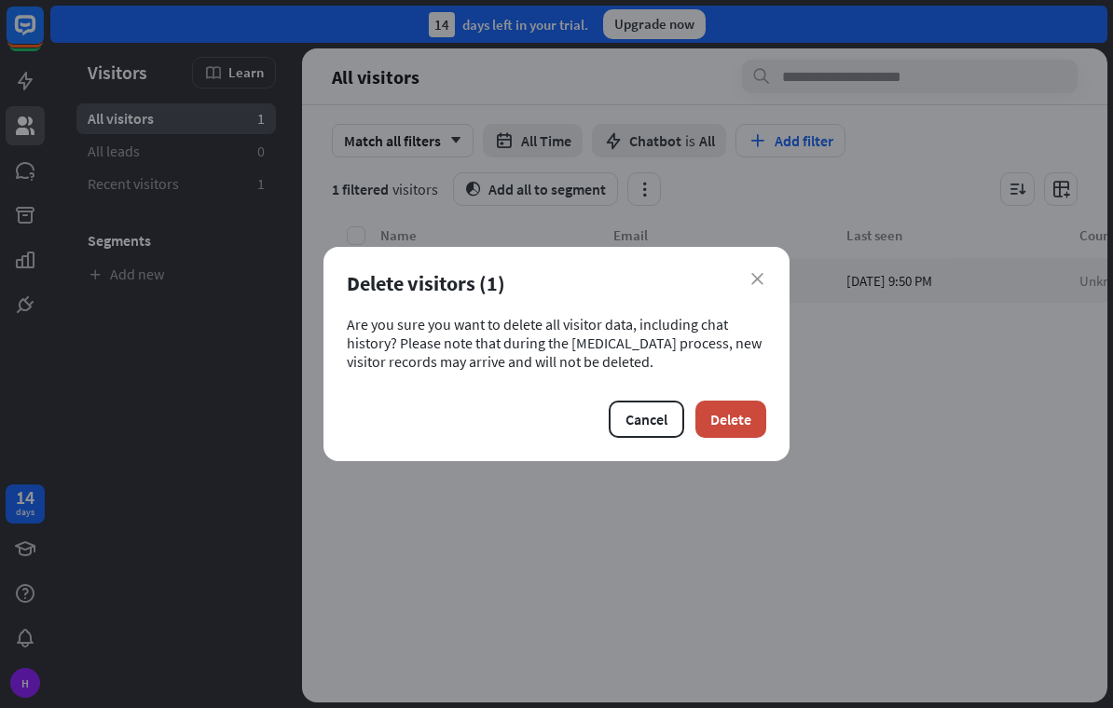
click at [640, 414] on button "Cancel" at bounding box center [646, 419] width 75 height 37
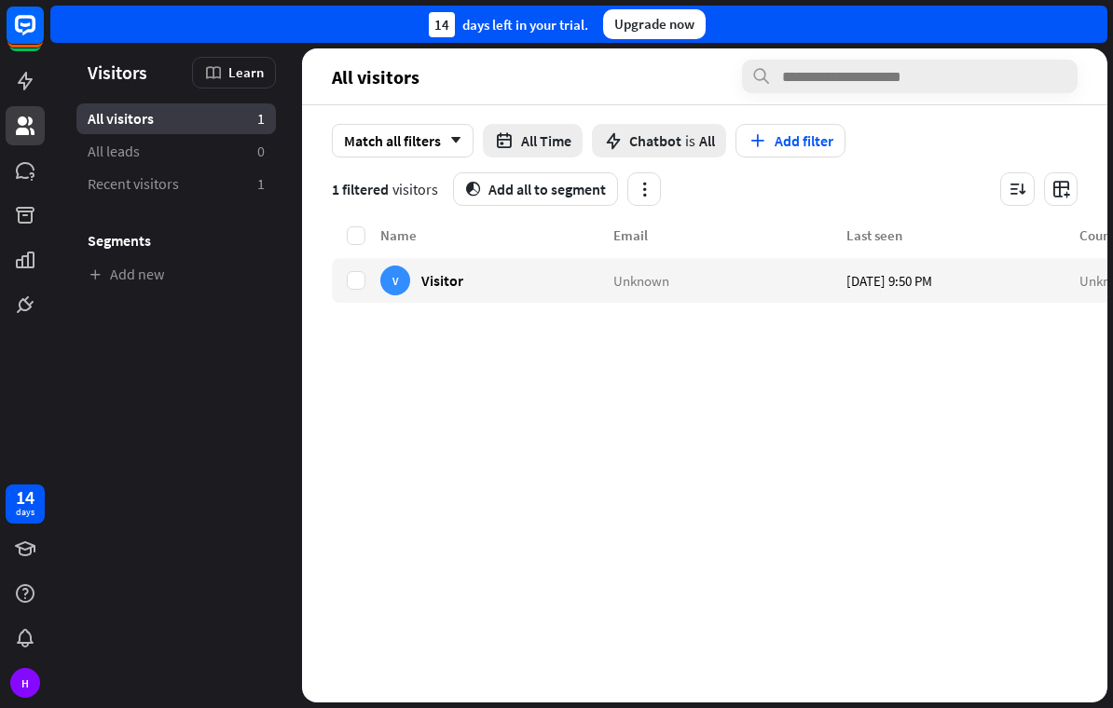
click at [0, 0] on icon at bounding box center [0, 0] width 0 height 0
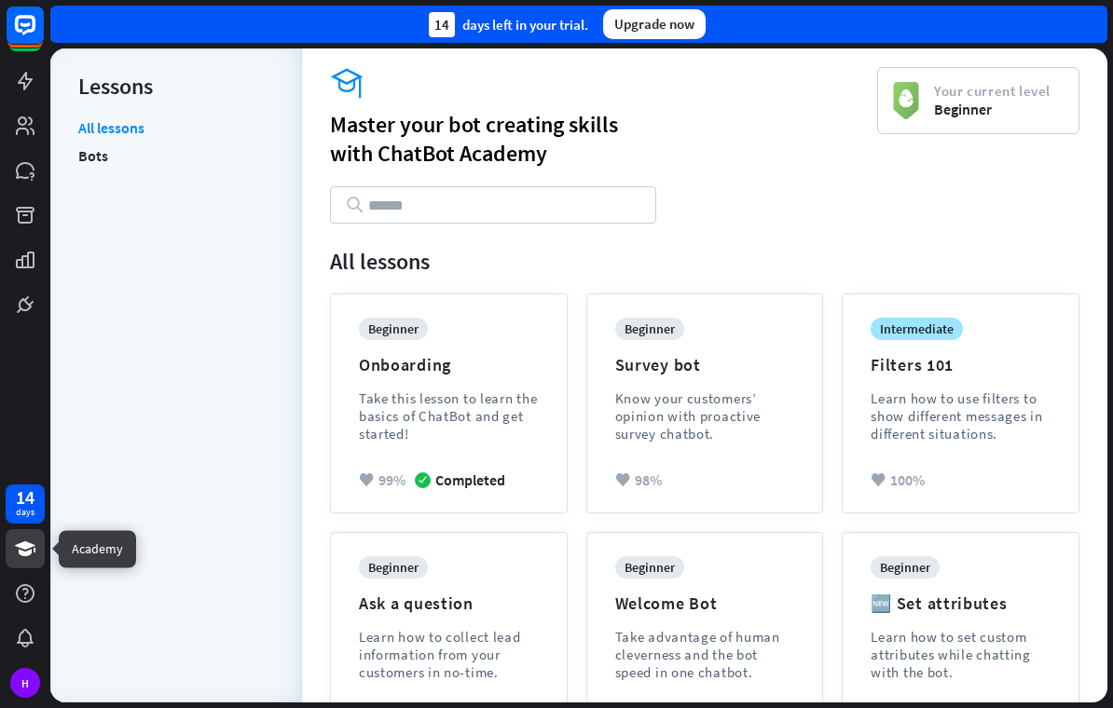
click at [106, 162] on link "Bots" at bounding box center [93, 156] width 30 height 28
click at [140, 130] on link "All lessons" at bounding box center [111, 129] width 66 height 23
click at [502, 211] on input "text" at bounding box center [493, 204] width 326 height 37
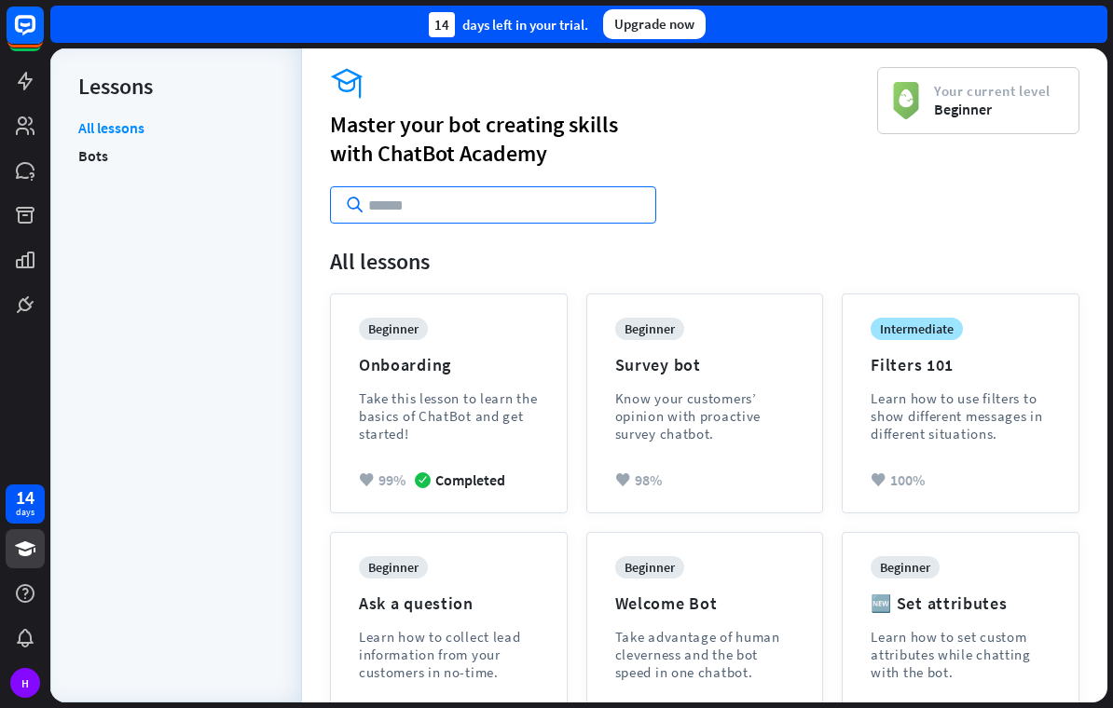
click at [199, 195] on div "All lessons Bots" at bounding box center [176, 401] width 196 height 566
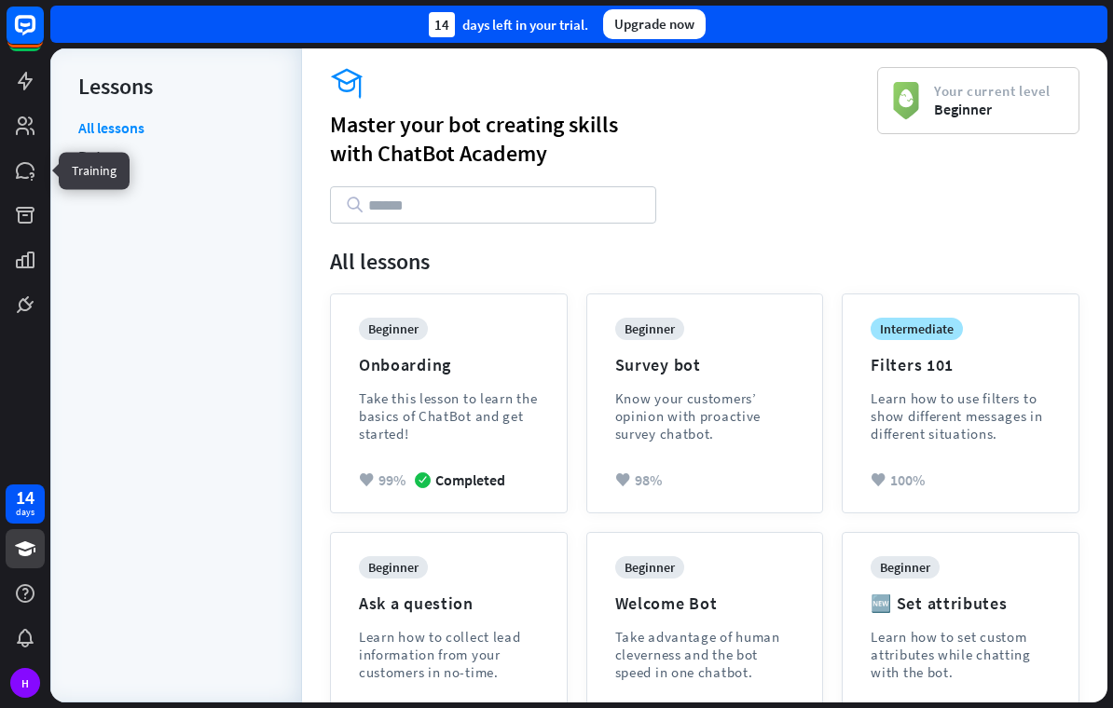
click at [0, 0] on icon at bounding box center [0, 0] width 0 height 0
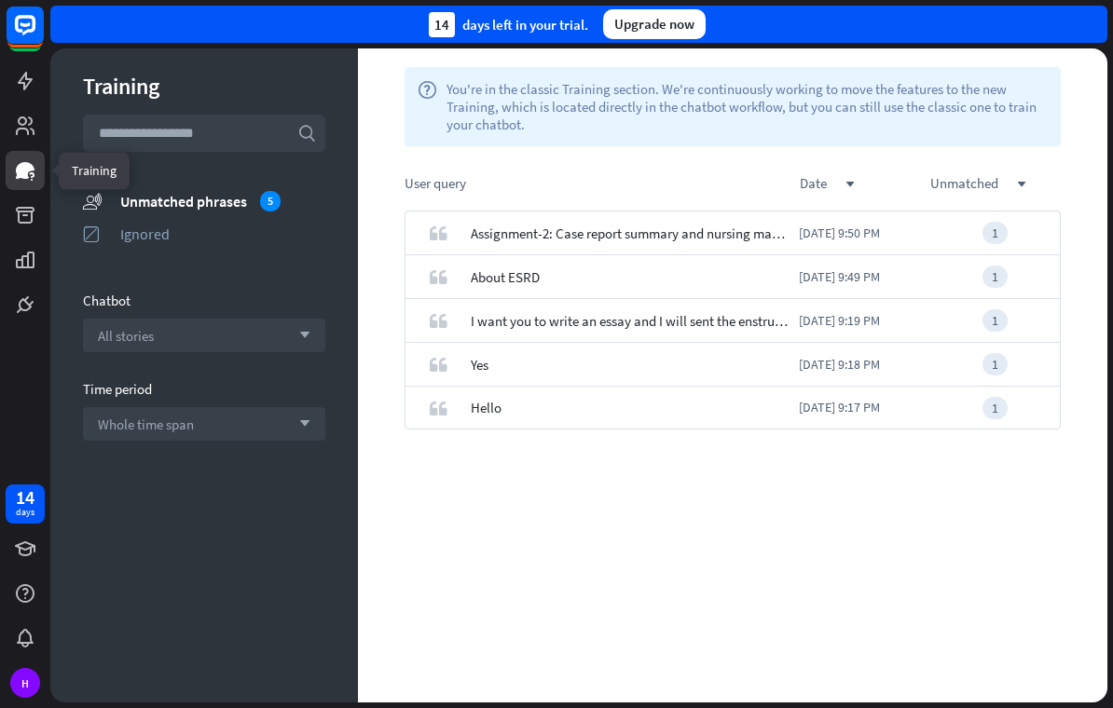
click at [8, 132] on link at bounding box center [25, 125] width 39 height 39
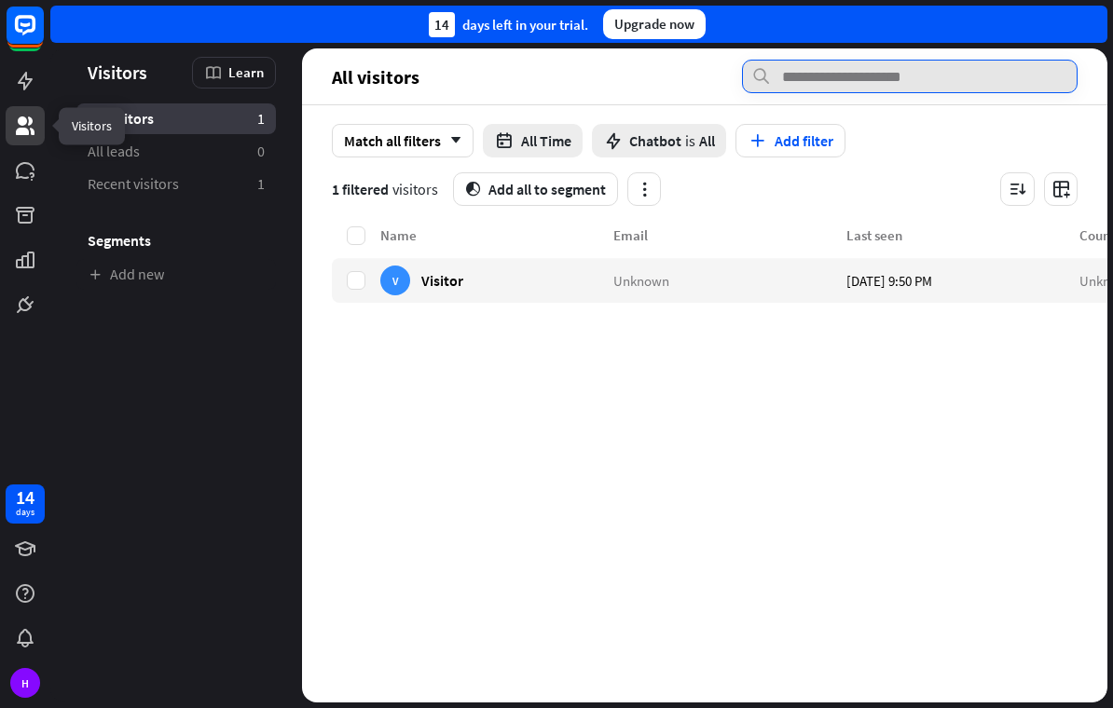
click at [938, 80] on input "text" at bounding box center [910, 77] width 336 height 34
click at [947, 76] on input "text" at bounding box center [910, 77] width 336 height 34
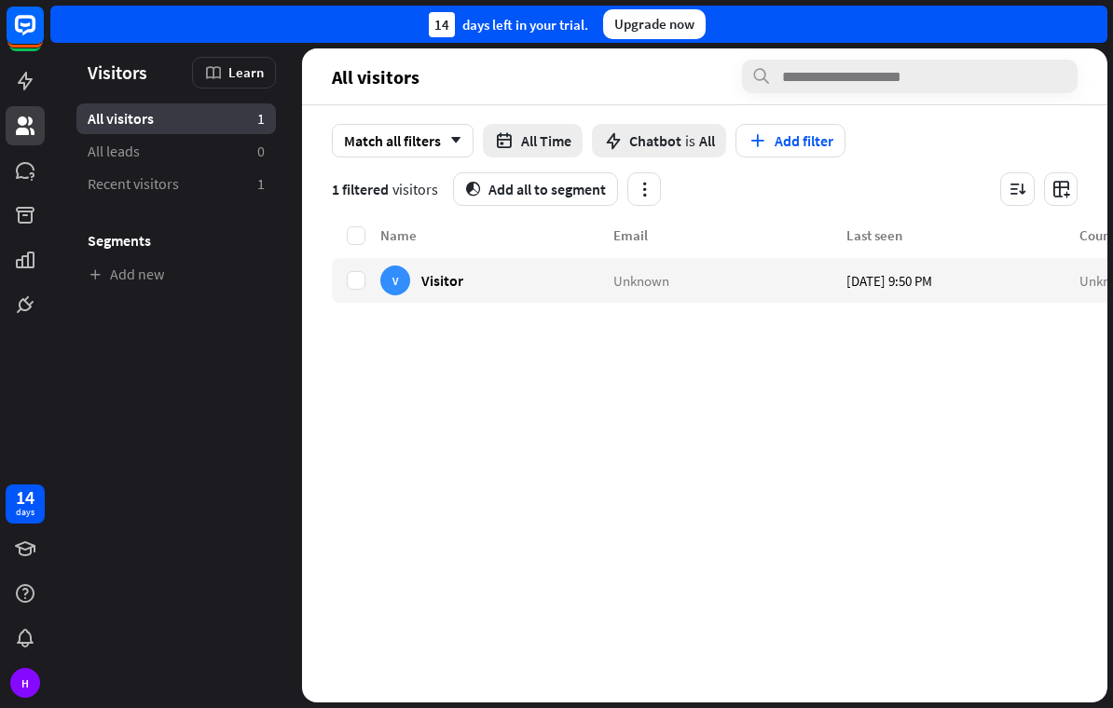
click at [982, 125] on div "Match all filters arrow_down All Time Chatbot is All Add filter" at bounding box center [705, 141] width 746 height 34
click at [21, 679] on div "H" at bounding box center [25, 683] width 30 height 30
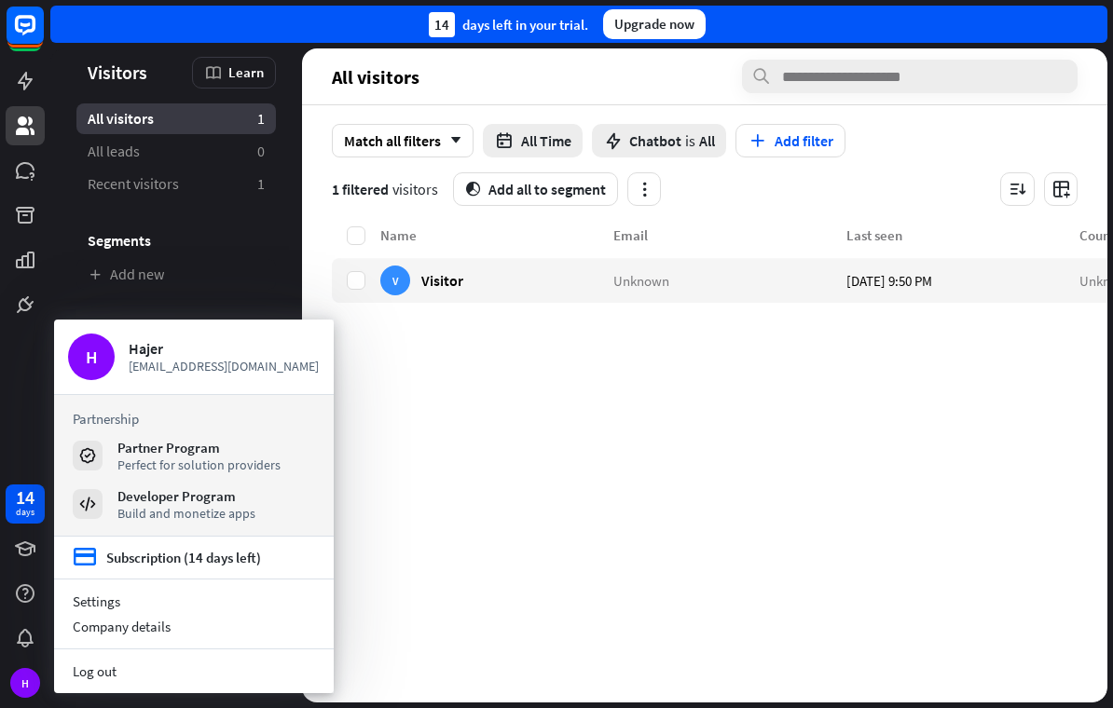
click at [227, 554] on div "Subscription (14 days left)" at bounding box center [183, 558] width 155 height 18
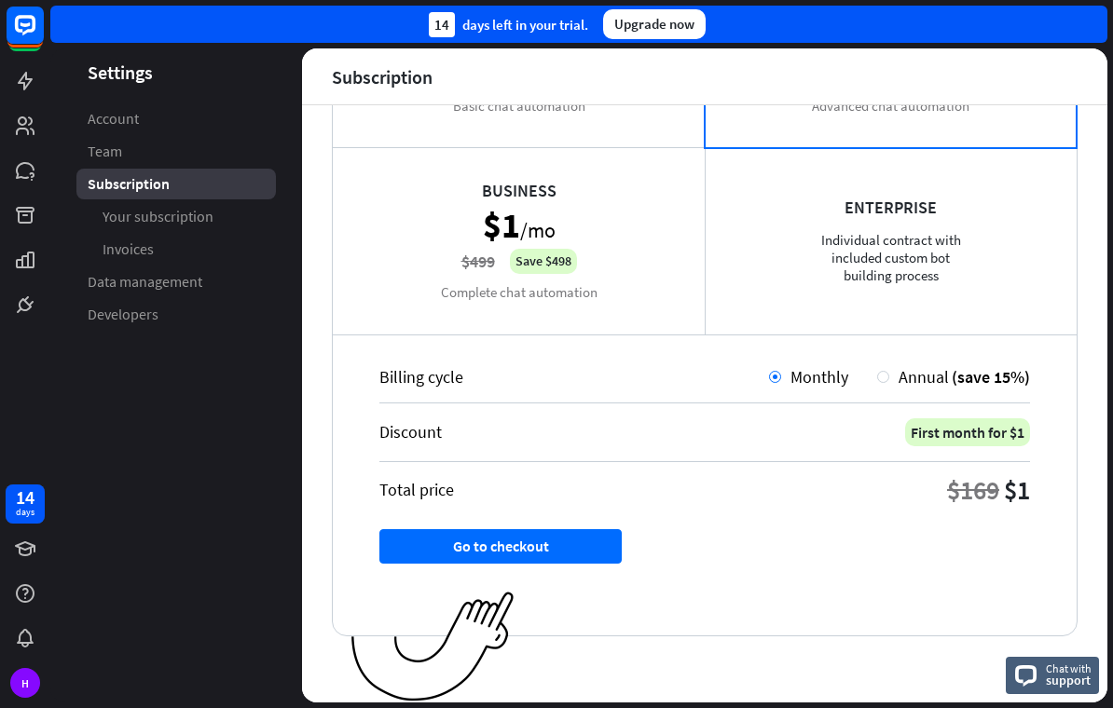
scroll to position [268, 0]
click at [22, 683] on div "H" at bounding box center [25, 683] width 30 height 30
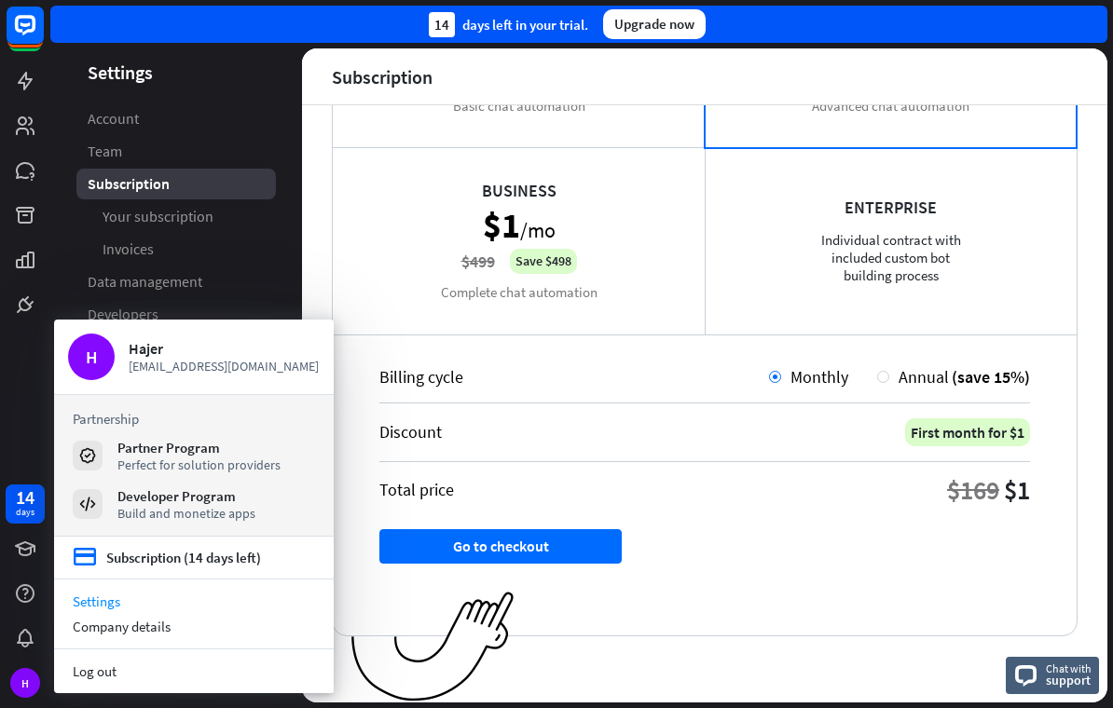
click at [185, 363] on span "[EMAIL_ADDRESS][DOMAIN_NAME]" at bounding box center [224, 366] width 191 height 17
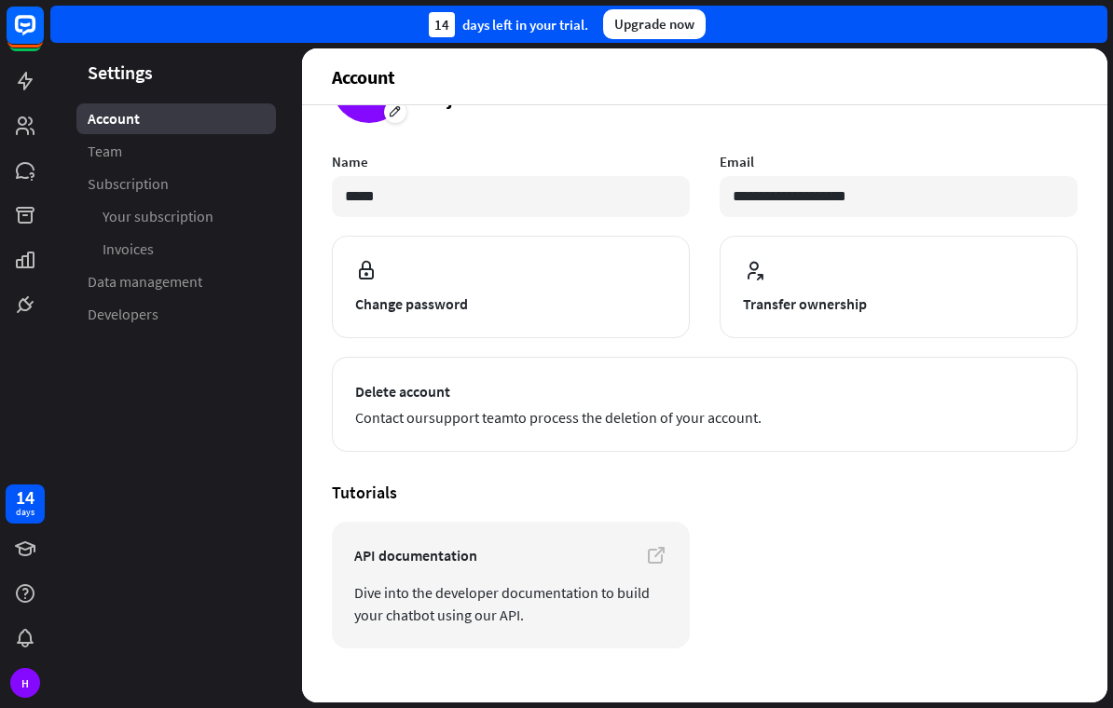
scroll to position [107, 0]
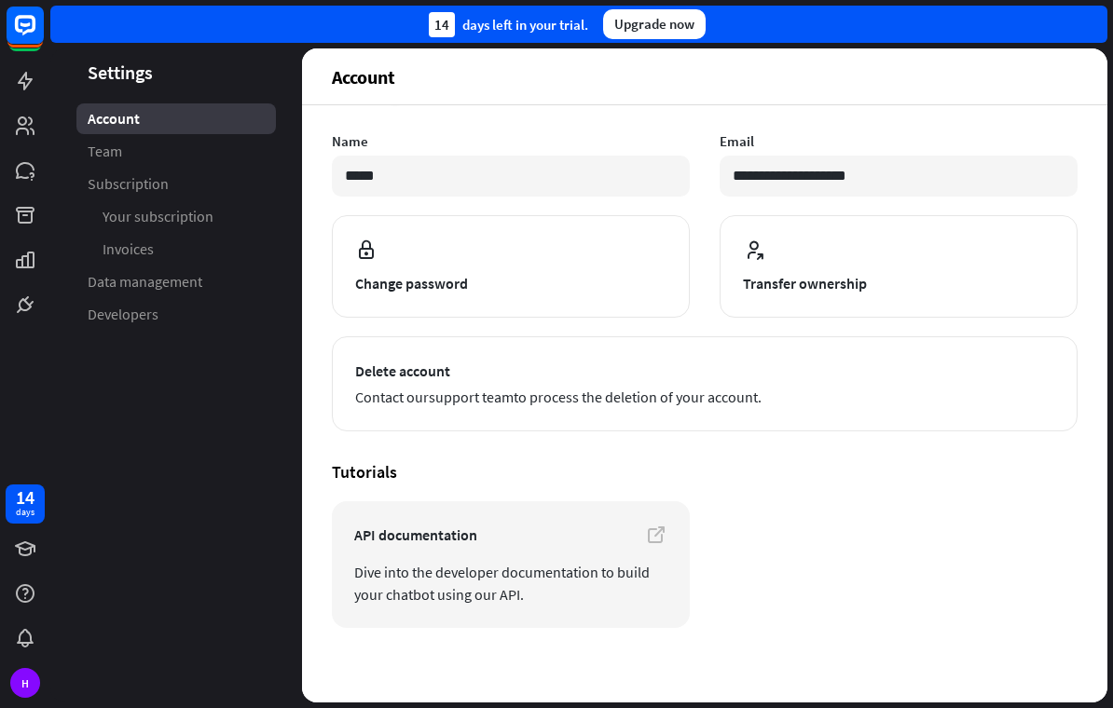
click at [630, 390] on span "Contact our support team to process the [MEDICAL_DATA] of your account." at bounding box center [704, 397] width 699 height 22
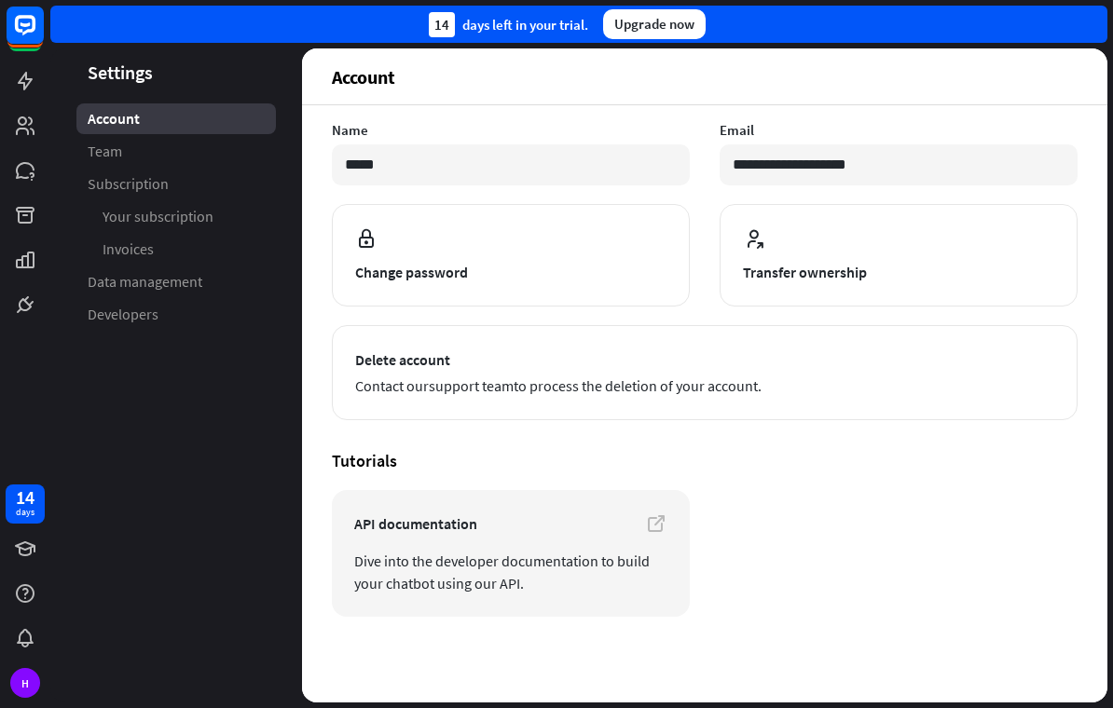
scroll to position [118, 0]
click at [451, 371] on button "Delete account Contact our support team to process the deletion of your account." at bounding box center [705, 372] width 746 height 95
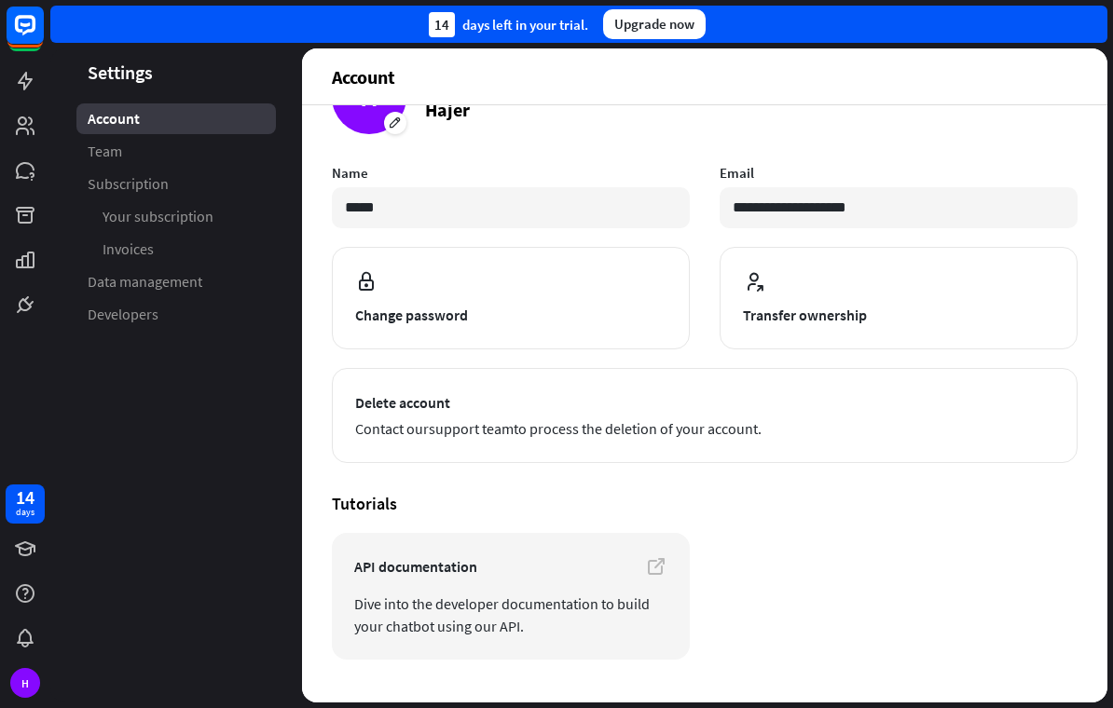
click at [22, 682] on div "H" at bounding box center [25, 683] width 30 height 30
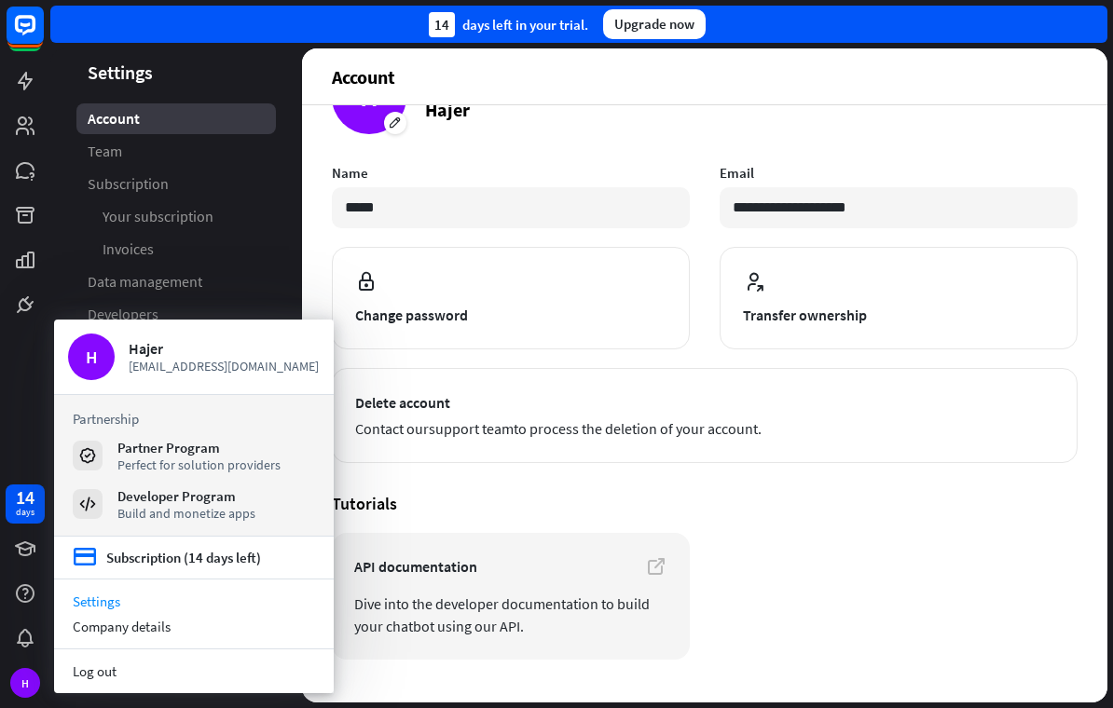
click at [127, 614] on div "Company details" at bounding box center [194, 626] width 280 height 25
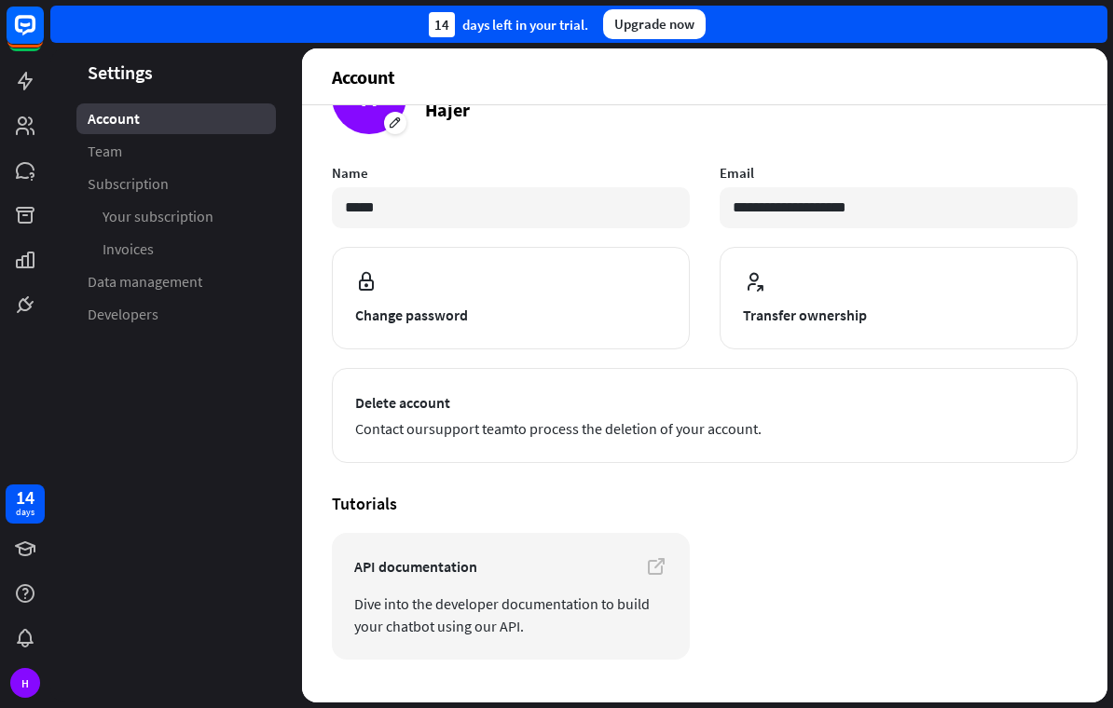
click at [31, 683] on div "H" at bounding box center [25, 683] width 30 height 30
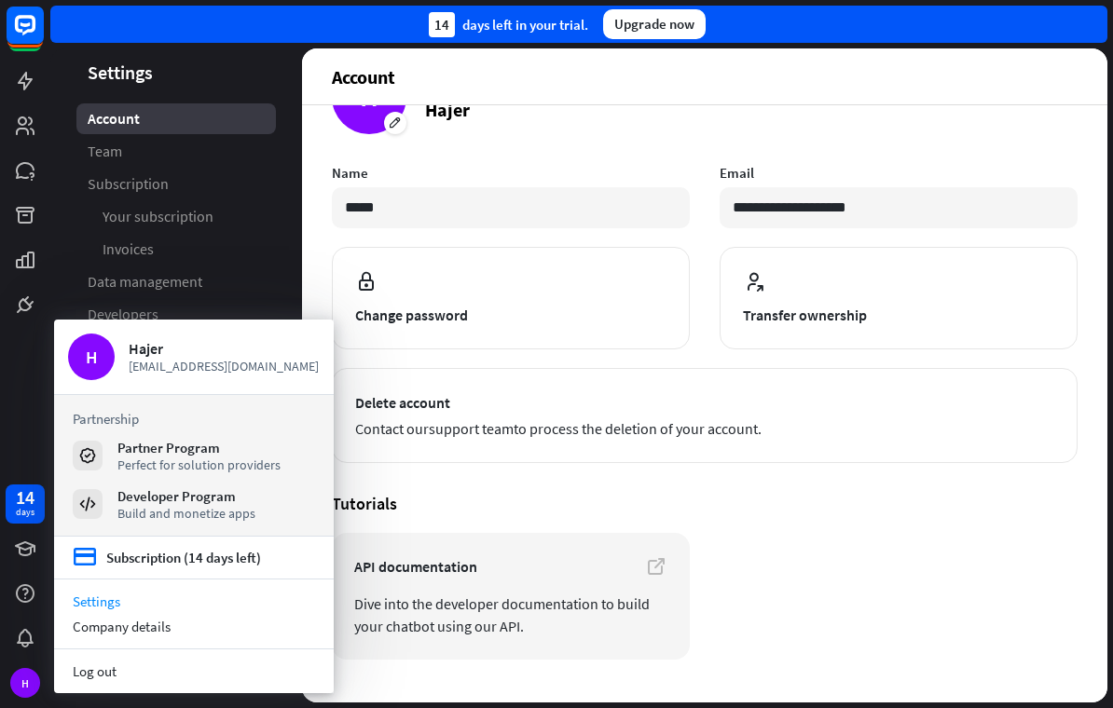
click at [188, 611] on link "Settings" at bounding box center [194, 601] width 280 height 25
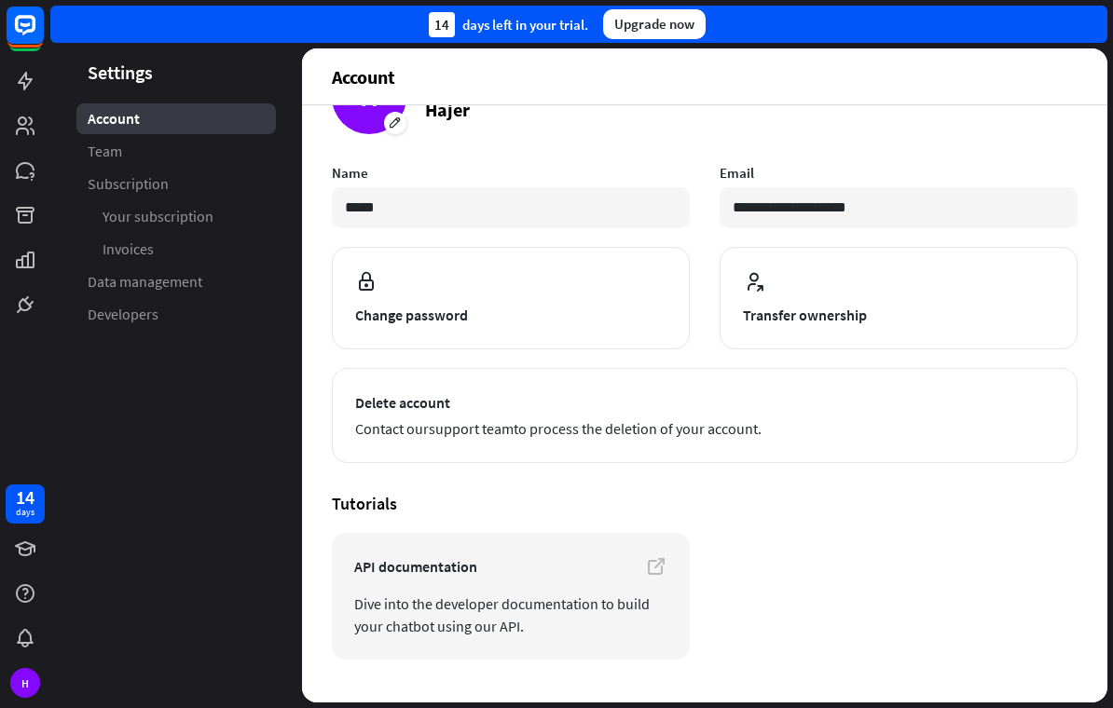
click at [28, 684] on div "H" at bounding box center [25, 683] width 30 height 30
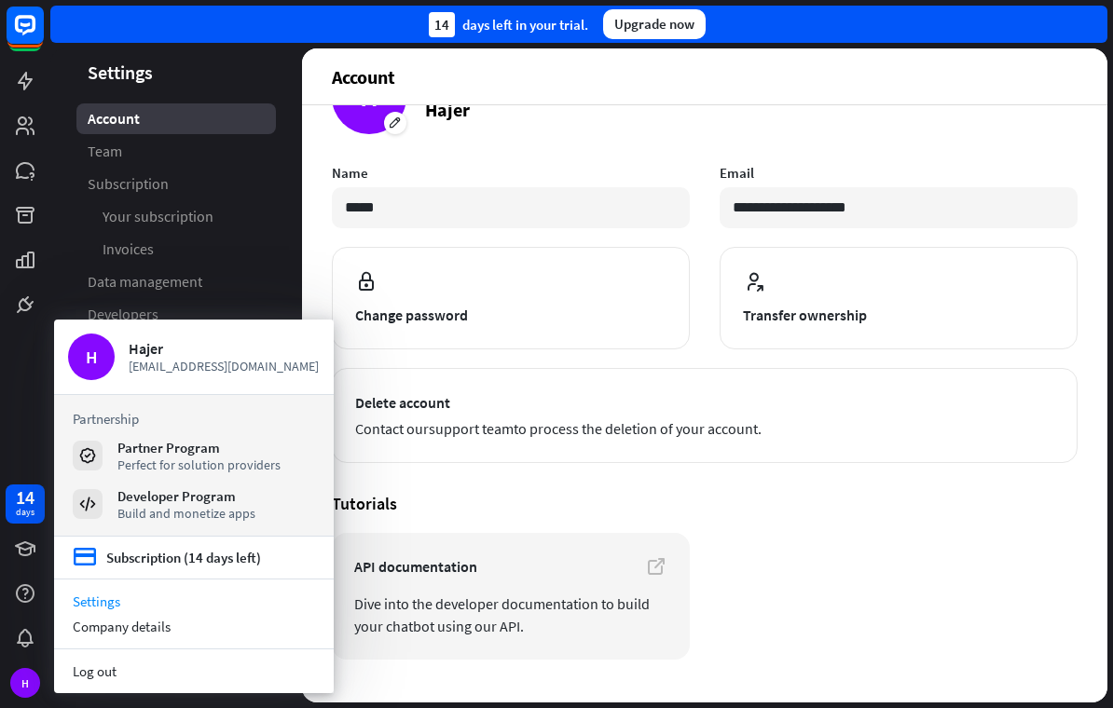
click at [525, 377] on button "Delete account Contact our support team to process the deletion of your account." at bounding box center [705, 415] width 746 height 95
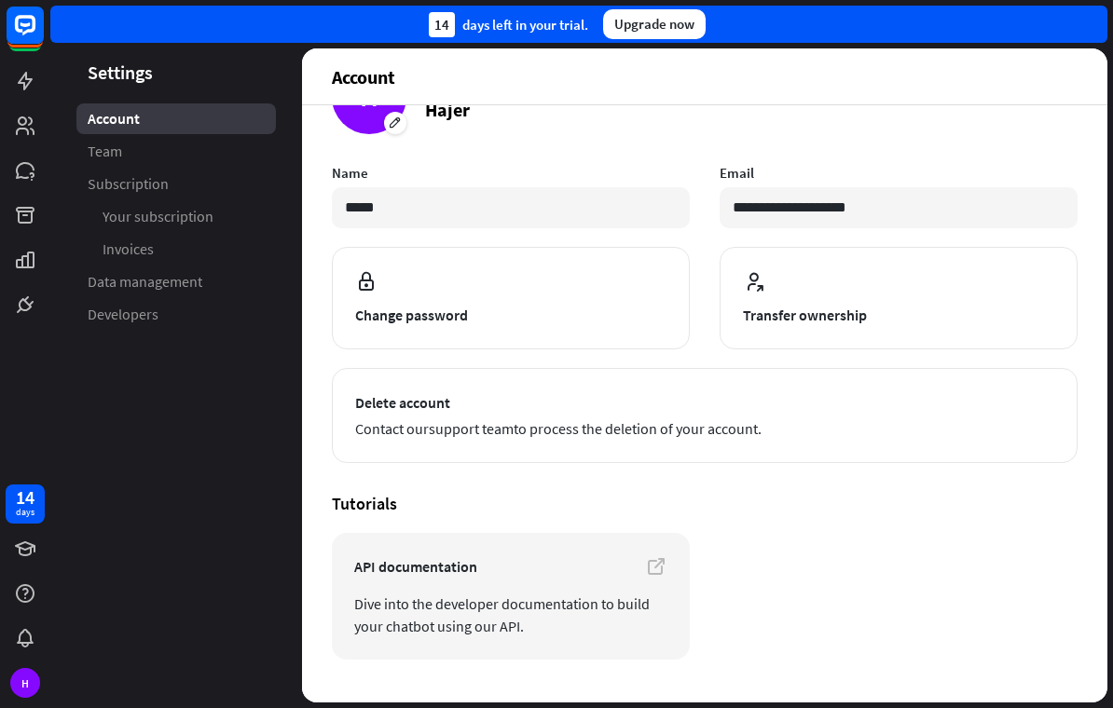
click at [19, 679] on div "H" at bounding box center [25, 683] width 30 height 30
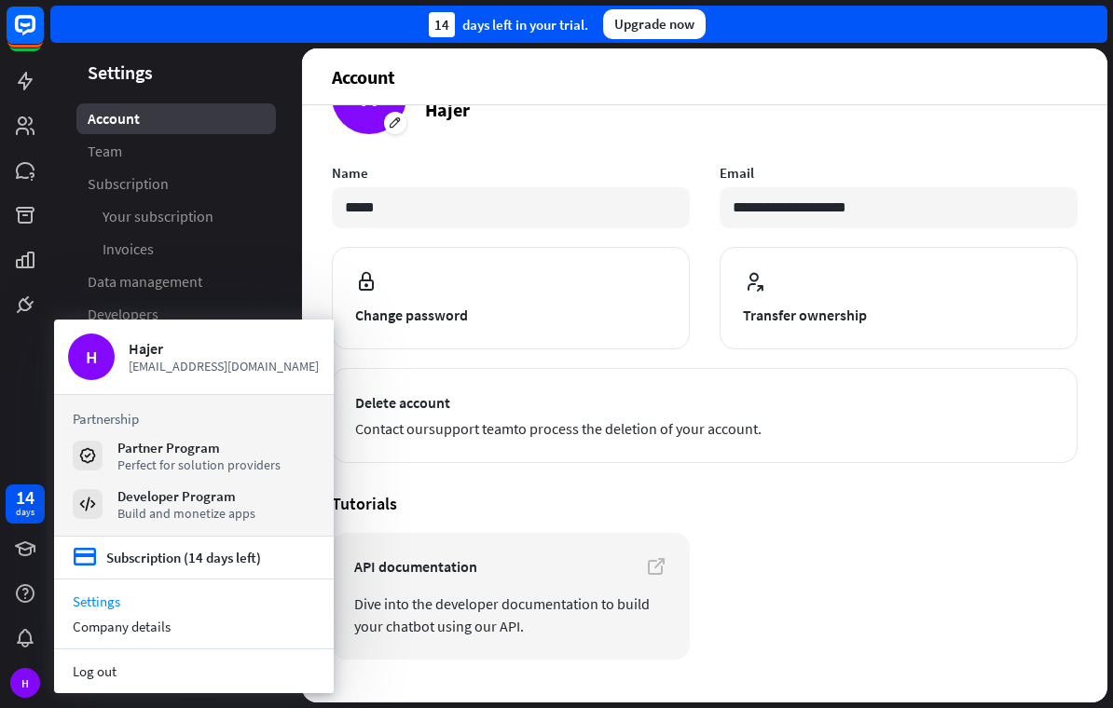
click at [117, 679] on link "Log out" at bounding box center [194, 671] width 280 height 25
